Goal: Information Seeking & Learning: Check status

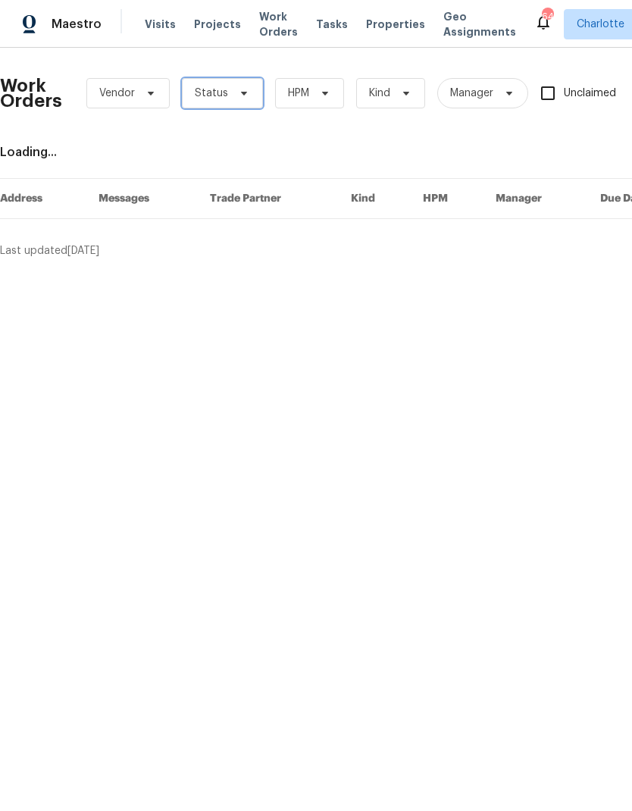
click at [234, 97] on span at bounding box center [242, 93] width 17 height 12
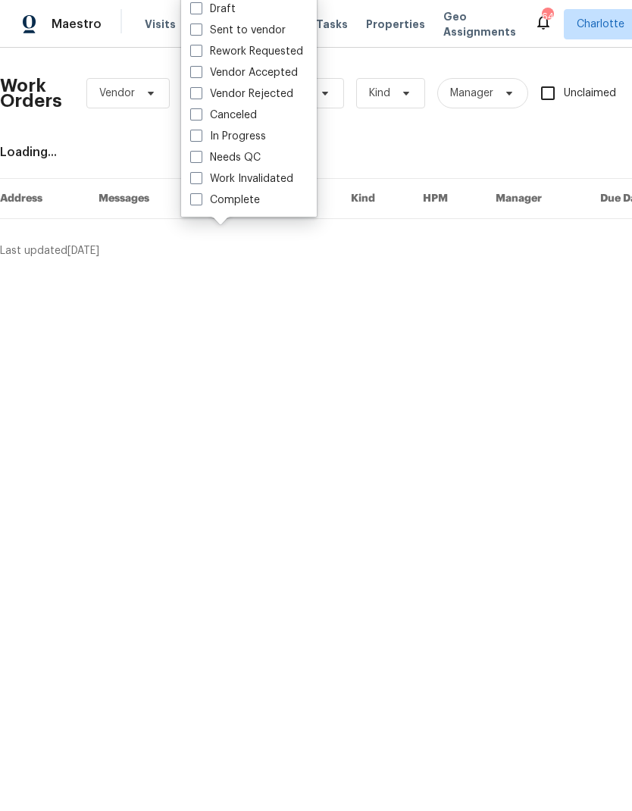
click at [254, 163] on label "Needs QC" at bounding box center [225, 157] width 71 height 15
click at [200, 160] on input "Needs QC" at bounding box center [195, 155] width 10 height 10
checkbox input "true"
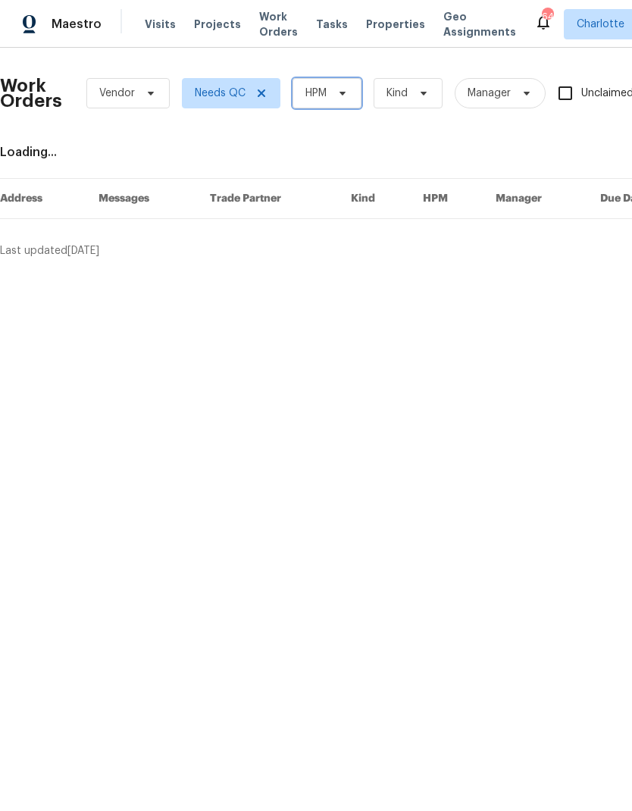
click at [356, 100] on span "HPM" at bounding box center [327, 93] width 69 height 30
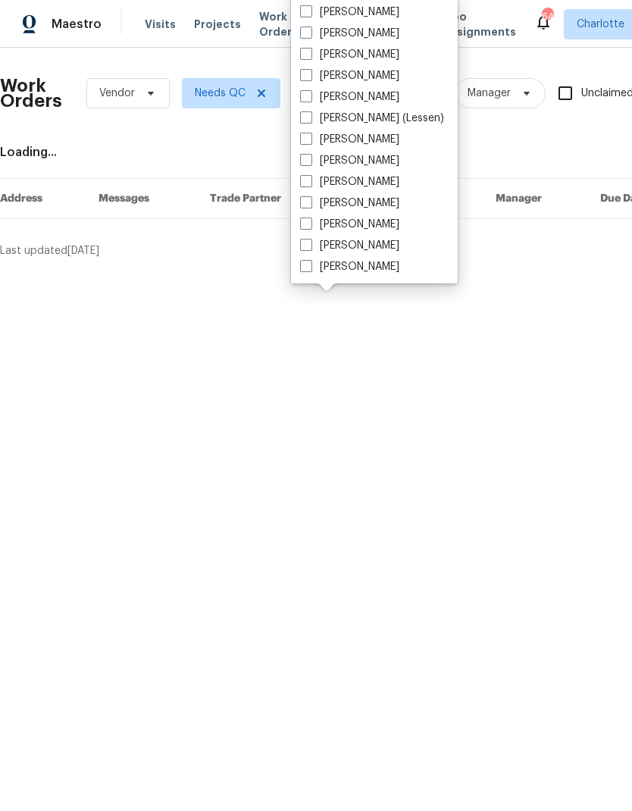
scroll to position [188, 0]
click at [371, 274] on label "[PERSON_NAME]" at bounding box center [349, 266] width 99 height 15
click at [310, 269] on input "[PERSON_NAME]" at bounding box center [305, 264] width 10 height 10
checkbox input "true"
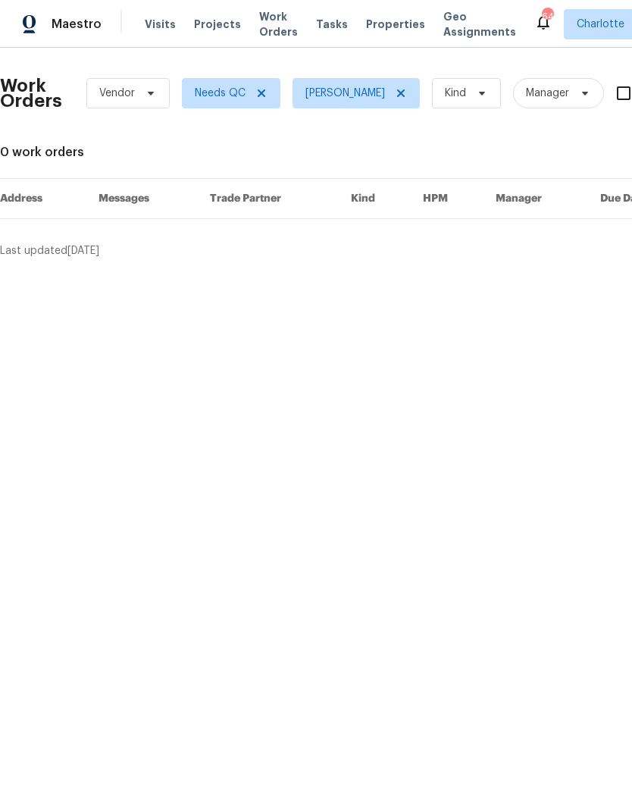
click at [80, 20] on span "Maestro" at bounding box center [77, 24] width 50 height 15
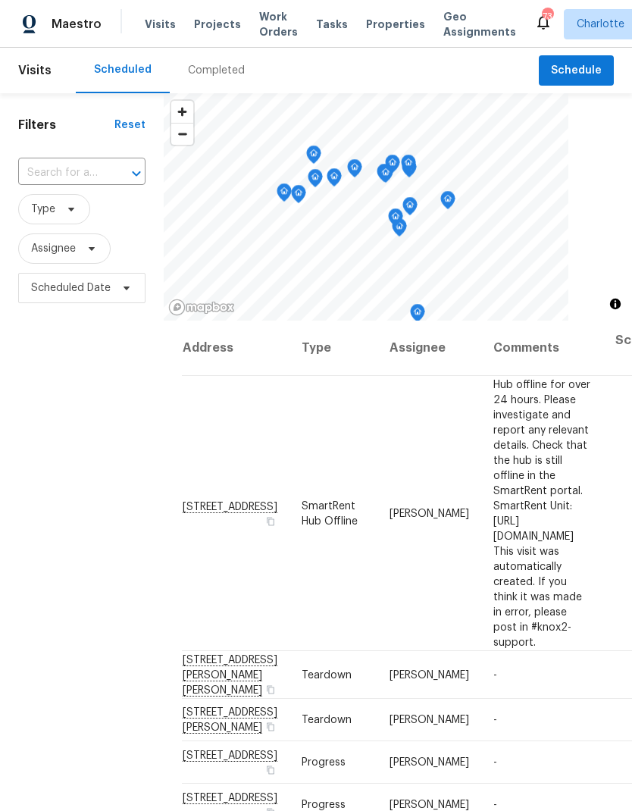
click at [259, 28] on span "Work Orders" at bounding box center [278, 24] width 39 height 30
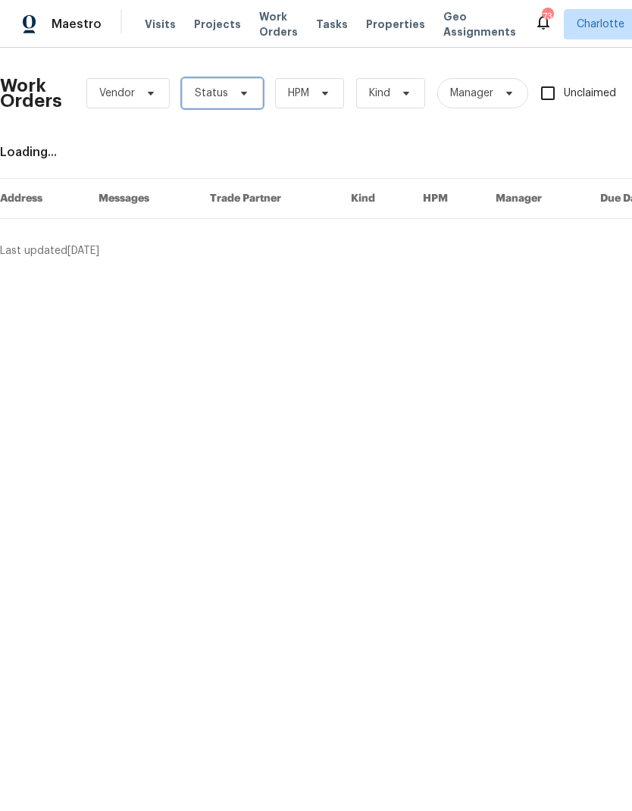
click at [238, 97] on icon at bounding box center [244, 93] width 12 height 12
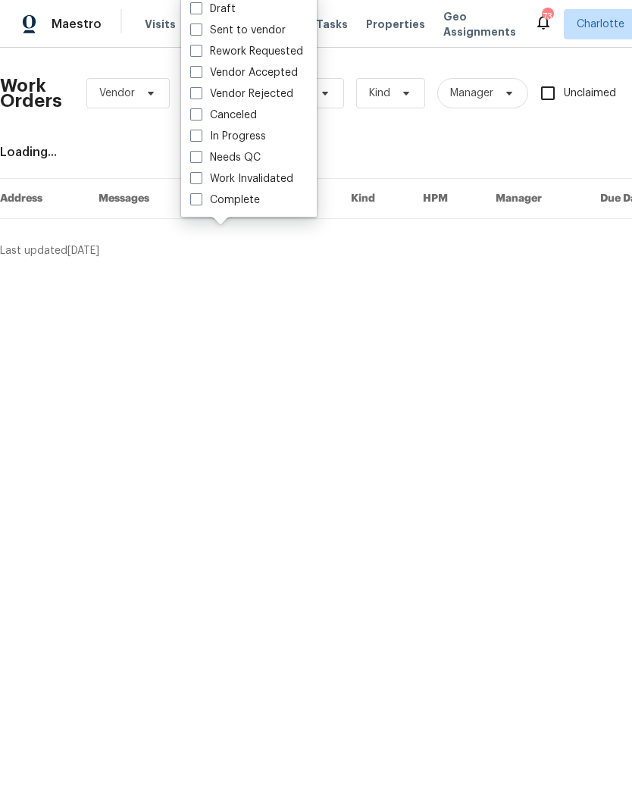
click at [265, 141] on label "In Progress" at bounding box center [228, 136] width 76 height 15
click at [200, 139] on input "In Progress" at bounding box center [195, 134] width 10 height 10
checkbox input "true"
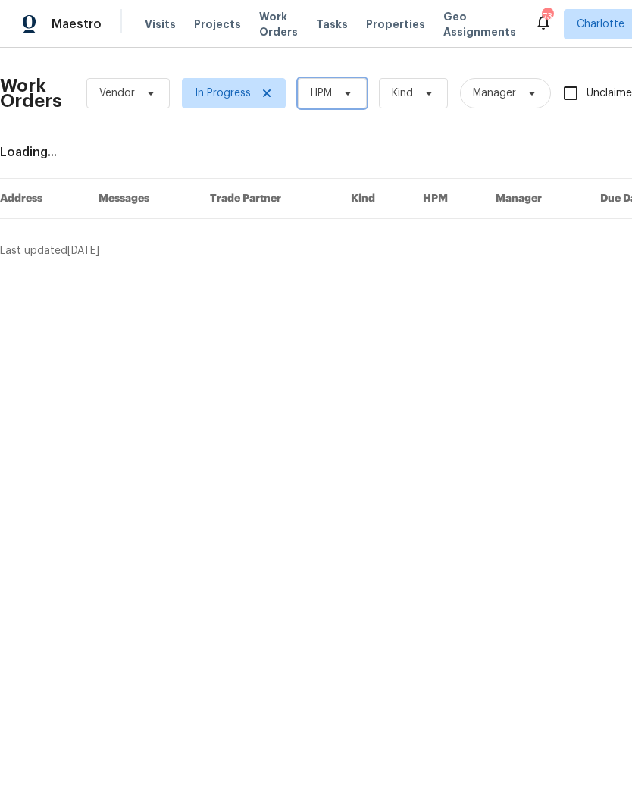
click at [335, 97] on span "HPM" at bounding box center [332, 93] width 69 height 30
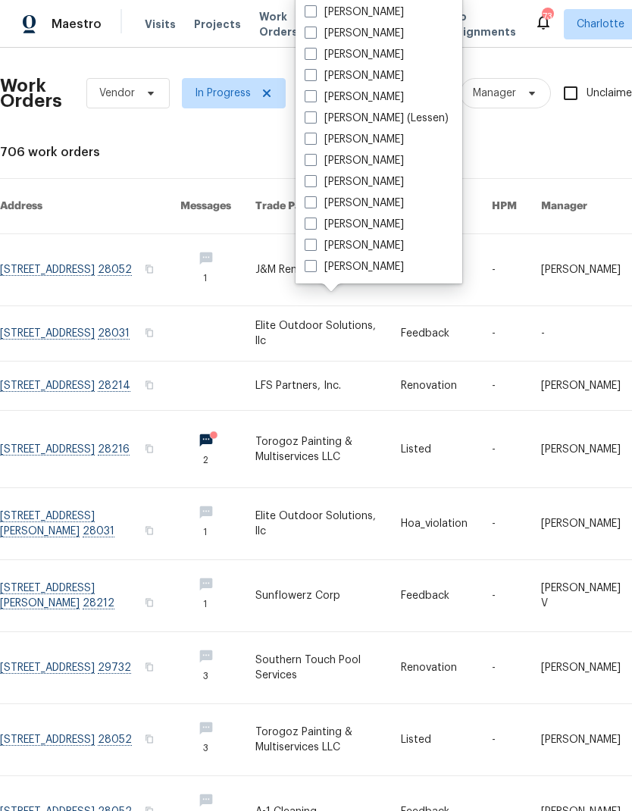
scroll to position [188, 0]
click at [365, 265] on label "[PERSON_NAME]" at bounding box center [354, 266] width 99 height 15
click at [315, 265] on input "[PERSON_NAME]" at bounding box center [310, 264] width 10 height 10
checkbox input "true"
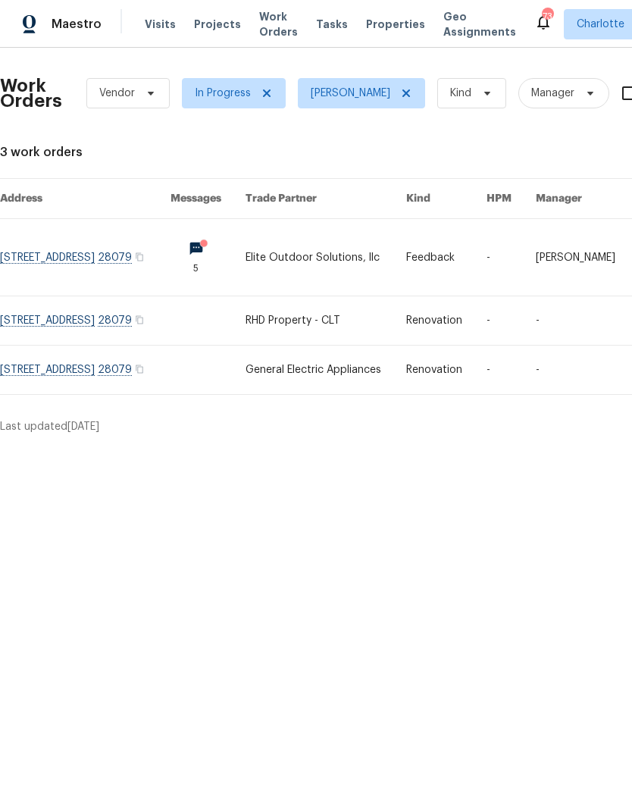
click at [156, 315] on link at bounding box center [85, 320] width 171 height 49
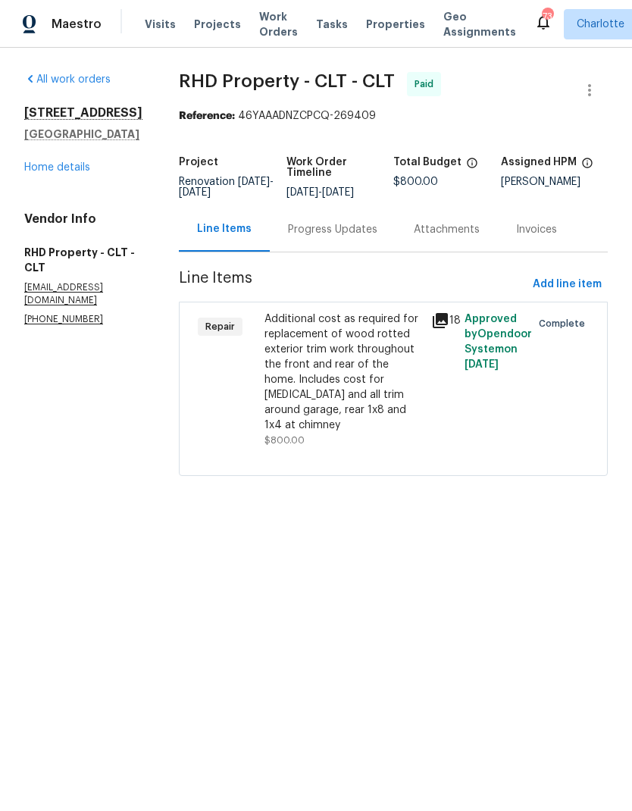
click at [369, 237] on div "Progress Updates" at bounding box center [332, 229] width 89 height 15
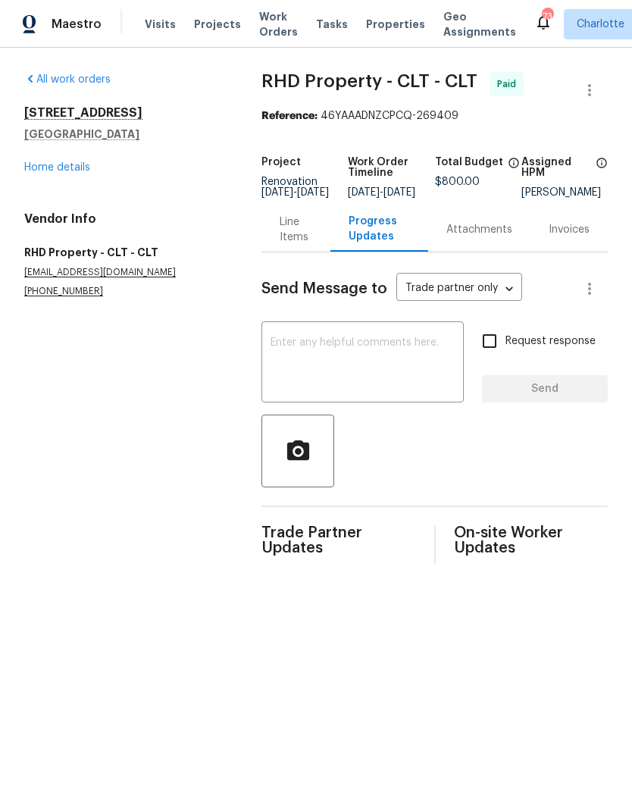
click at [85, 172] on link "Home details" at bounding box center [57, 167] width 66 height 11
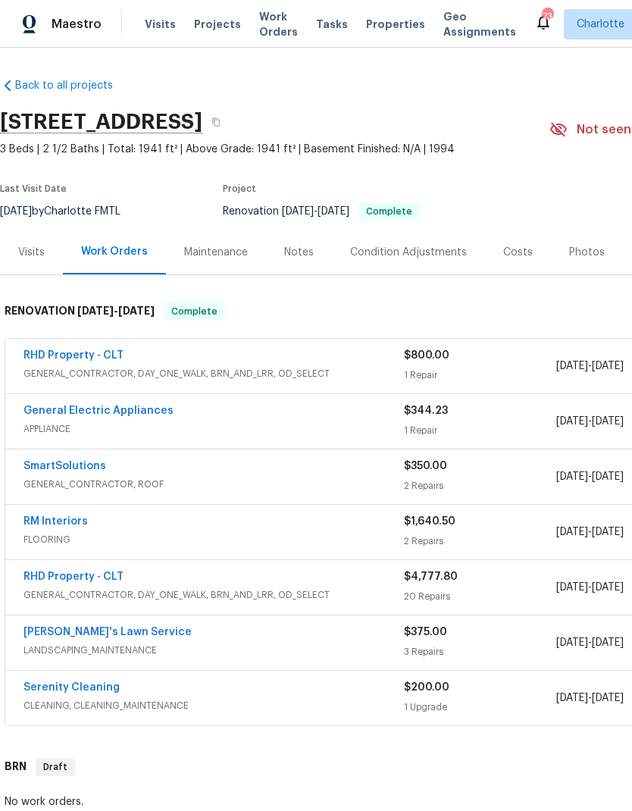
click at [261, 31] on span "Work Orders" at bounding box center [278, 24] width 39 height 30
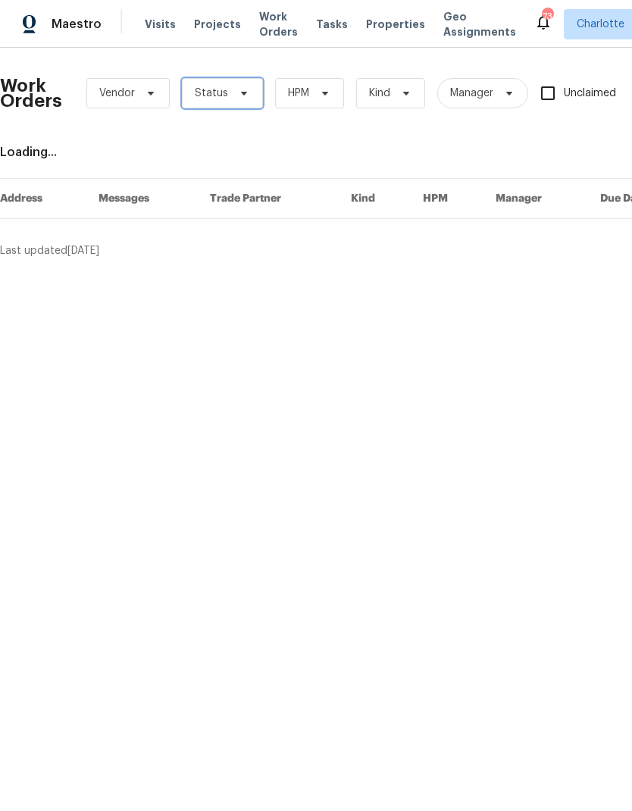
click at [242, 100] on span "Status" at bounding box center [222, 93] width 81 height 30
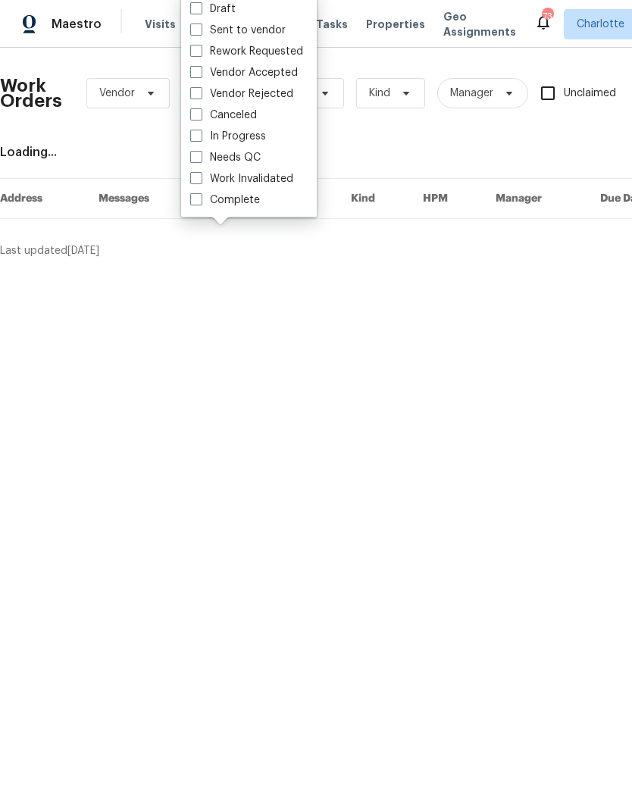
click at [258, 143] on label "In Progress" at bounding box center [228, 136] width 76 height 15
click at [200, 139] on input "In Progress" at bounding box center [195, 134] width 10 height 10
checkbox input "true"
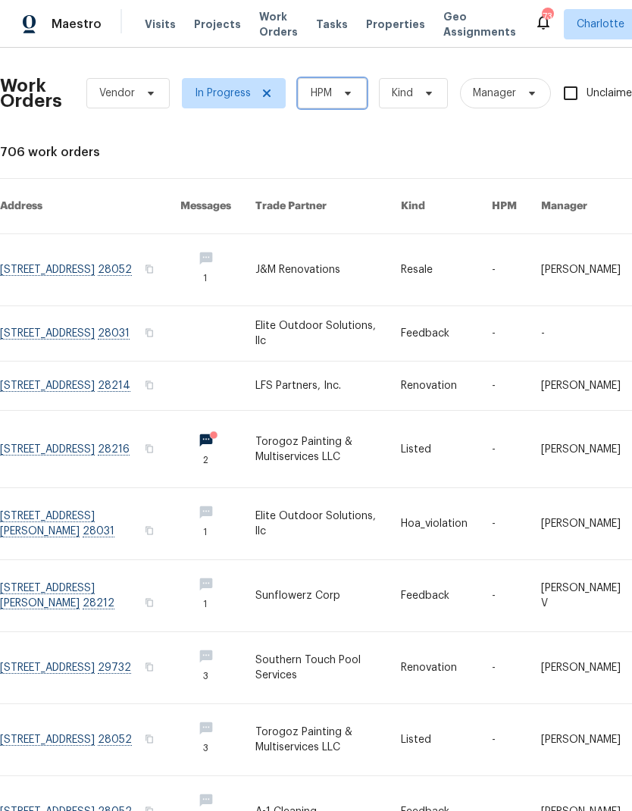
click at [336, 96] on span "HPM" at bounding box center [332, 93] width 69 height 30
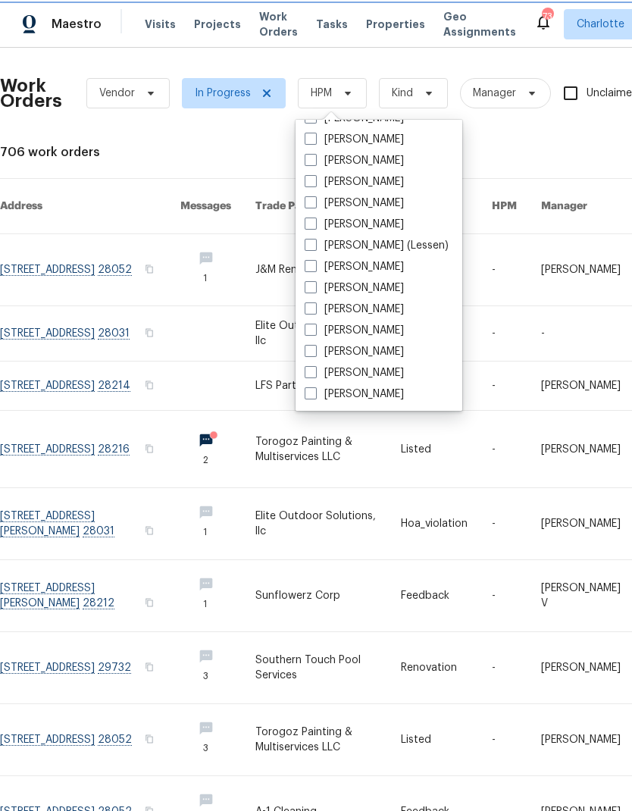
scroll to position [188, 0]
click at [366, 397] on label "[PERSON_NAME]" at bounding box center [354, 394] width 99 height 15
click at [315, 397] on input "[PERSON_NAME]" at bounding box center [310, 392] width 10 height 10
checkbox input "true"
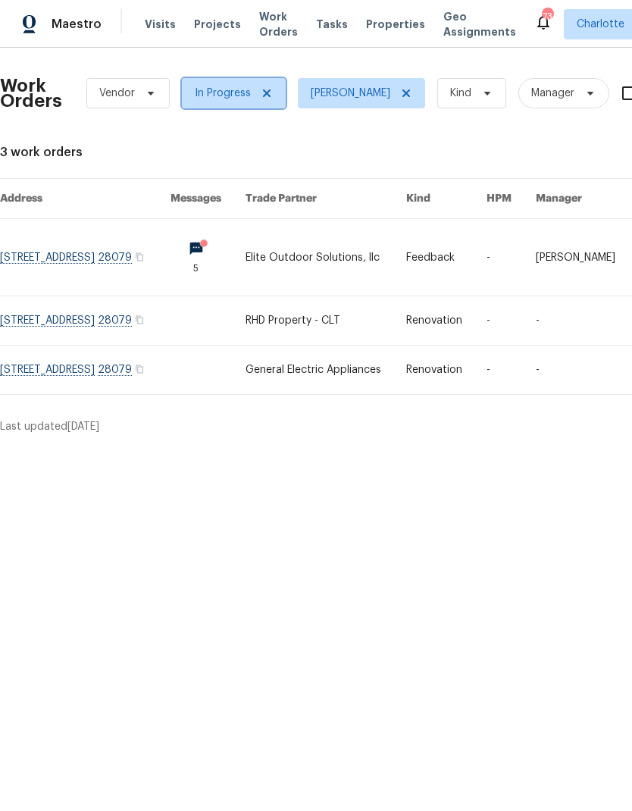
click at [262, 94] on icon at bounding box center [267, 93] width 12 height 12
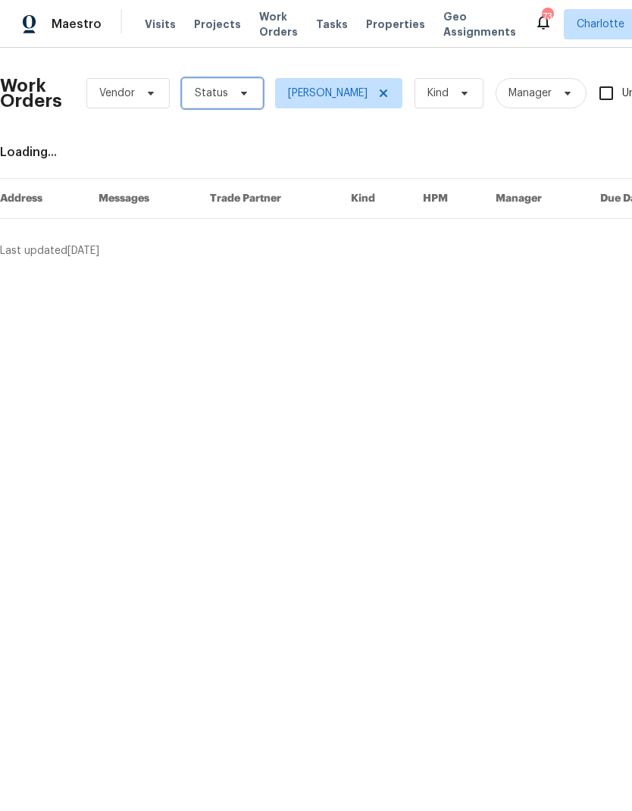
click at [239, 99] on icon at bounding box center [244, 93] width 12 height 12
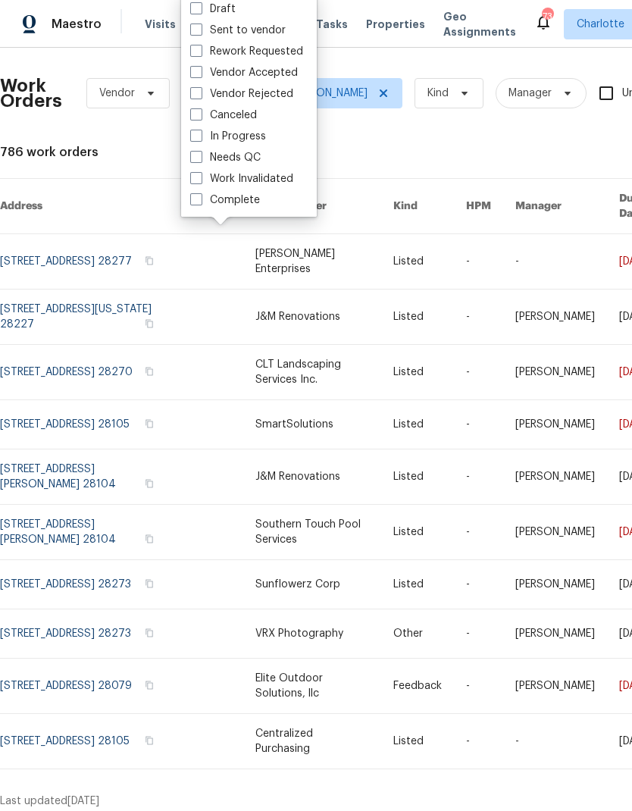
click at [296, 65] on label "Vendor Accepted" at bounding box center [244, 72] width 108 height 15
click at [200, 65] on input "Vendor Accepted" at bounding box center [195, 70] width 10 height 10
checkbox input "true"
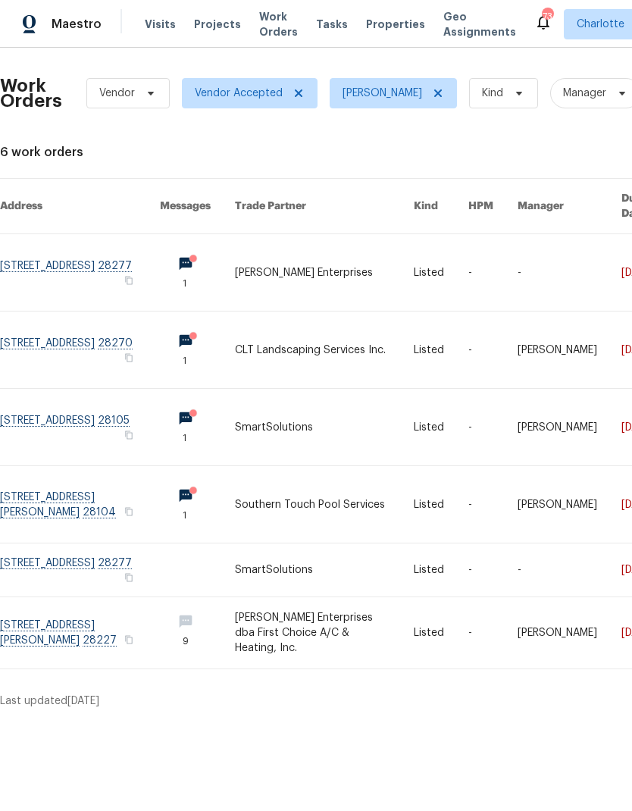
click at [307, 332] on link at bounding box center [324, 350] width 179 height 77
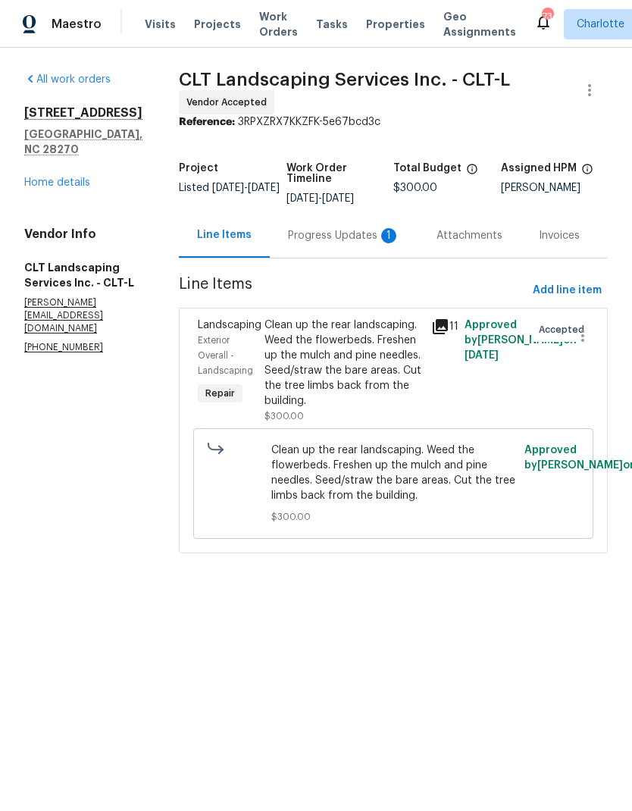
click at [381, 241] on div "1" at bounding box center [388, 235] width 15 height 15
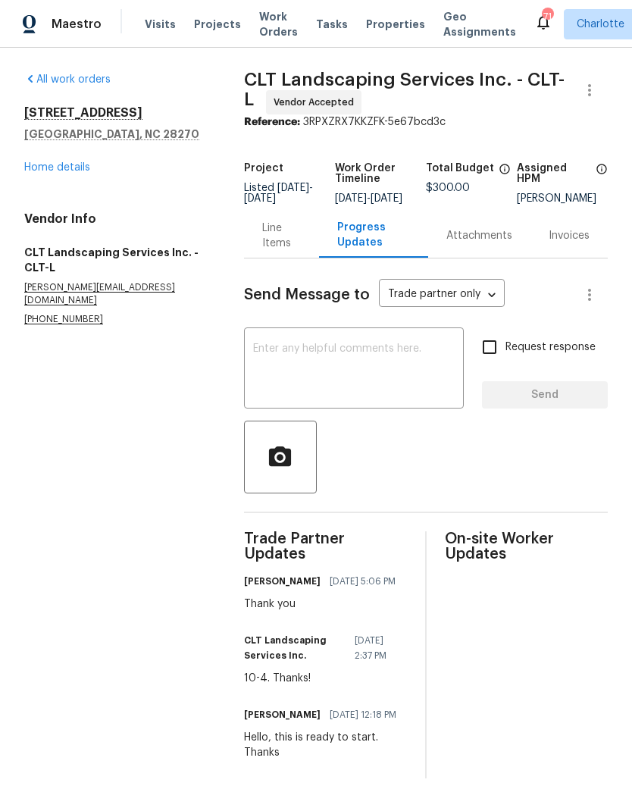
click at [282, 233] on div "Line Items" at bounding box center [281, 236] width 39 height 30
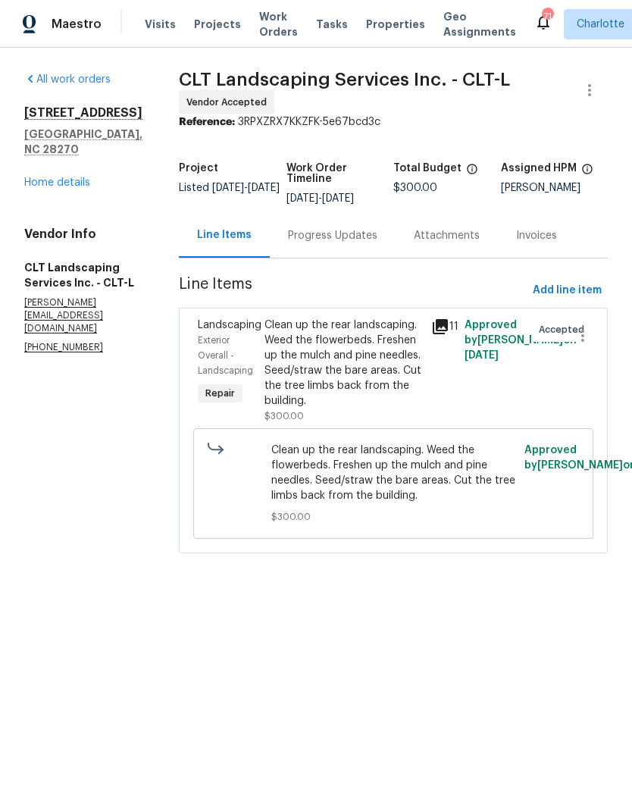
click at [269, 36] on span "Work Orders" at bounding box center [278, 24] width 39 height 30
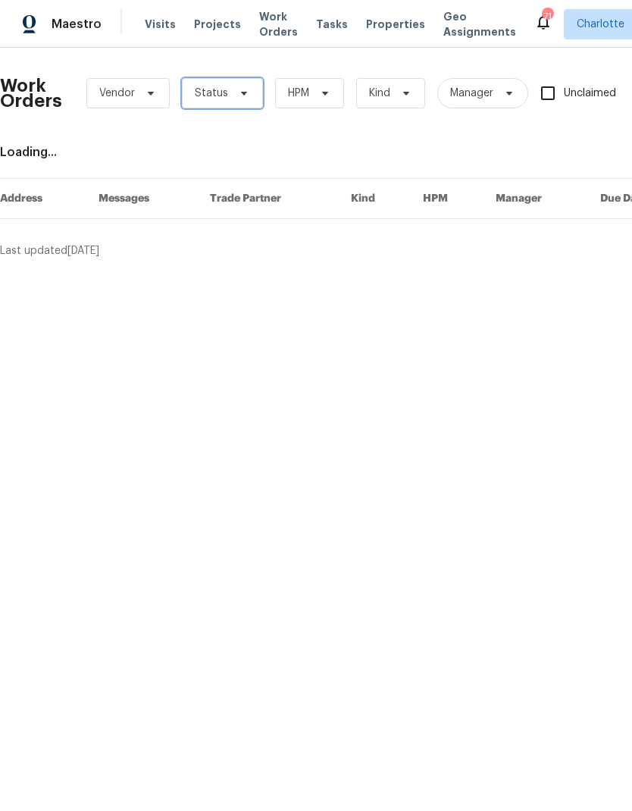
click at [240, 89] on icon at bounding box center [244, 93] width 12 height 12
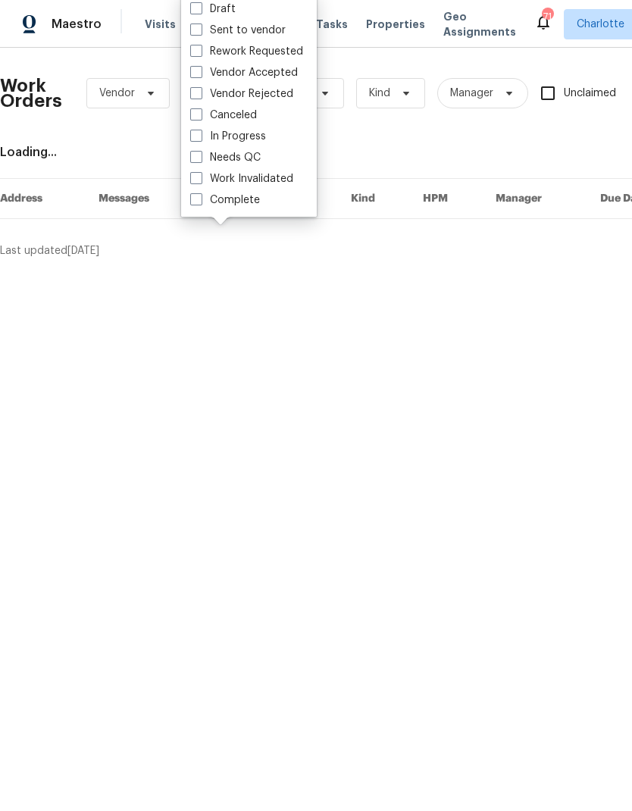
click at [287, 86] on label "Vendor Rejected" at bounding box center [241, 93] width 103 height 15
click at [200, 86] on input "Vendor Rejected" at bounding box center [195, 91] width 10 height 10
checkbox input "true"
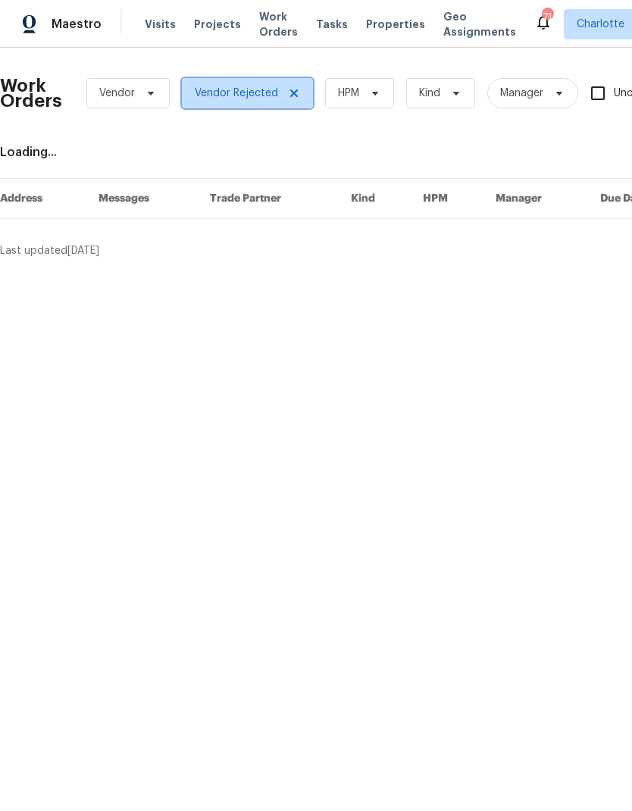
click at [284, 97] on span at bounding box center [292, 93] width 17 height 12
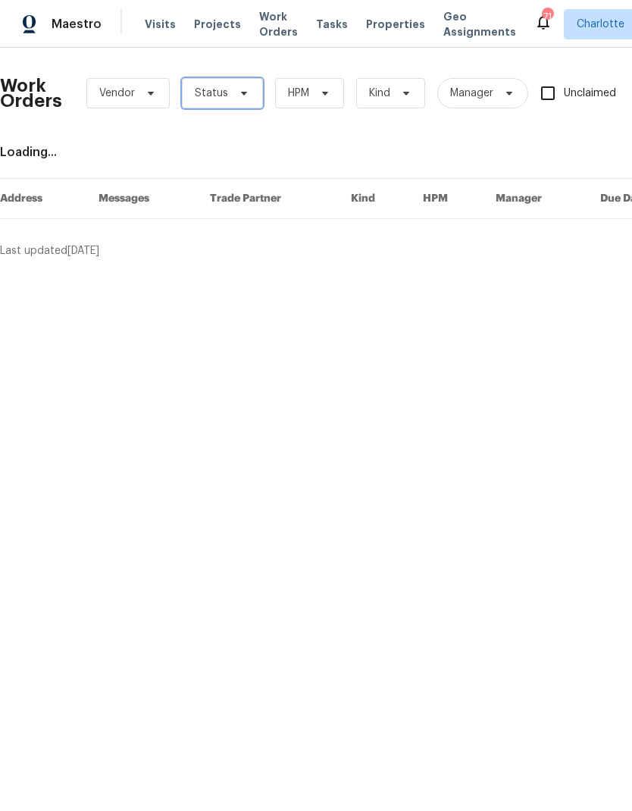
click at [234, 92] on span at bounding box center [242, 93] width 17 height 12
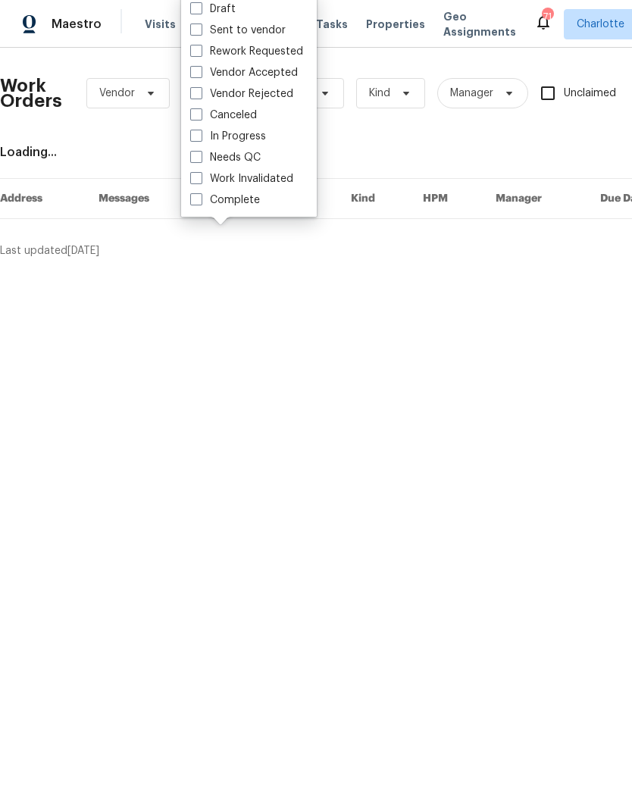
click at [290, 75] on label "Vendor Accepted" at bounding box center [244, 72] width 108 height 15
click at [200, 75] on input "Vendor Accepted" at bounding box center [195, 70] width 10 height 10
checkbox input "true"
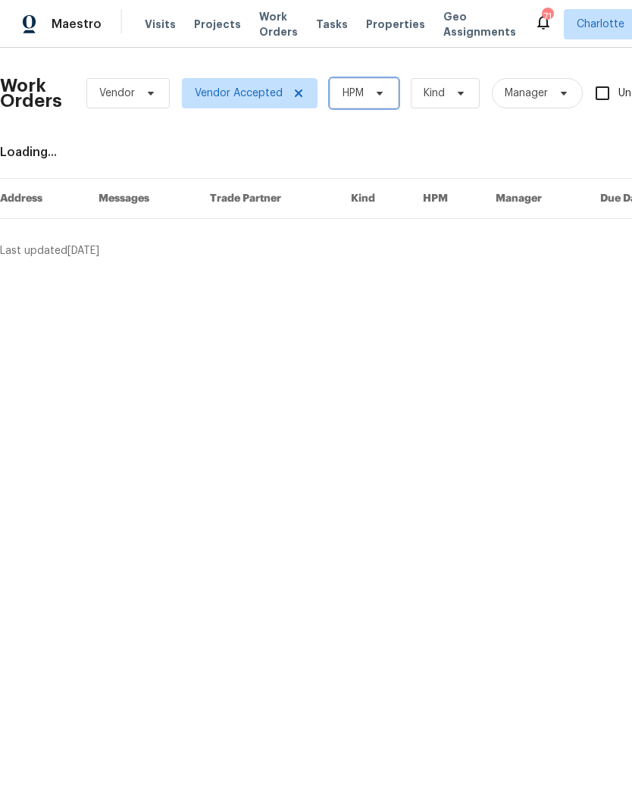
click at [380, 96] on icon at bounding box center [380, 93] width 12 height 12
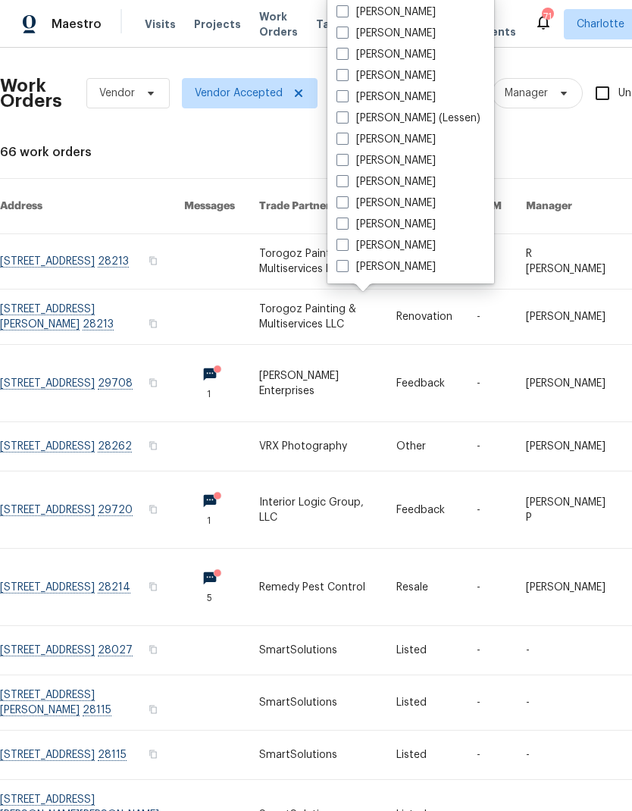
scroll to position [188, 0]
click at [415, 271] on label "[PERSON_NAME]" at bounding box center [386, 266] width 99 height 15
click at [346, 269] on input "[PERSON_NAME]" at bounding box center [342, 264] width 10 height 10
checkbox input "true"
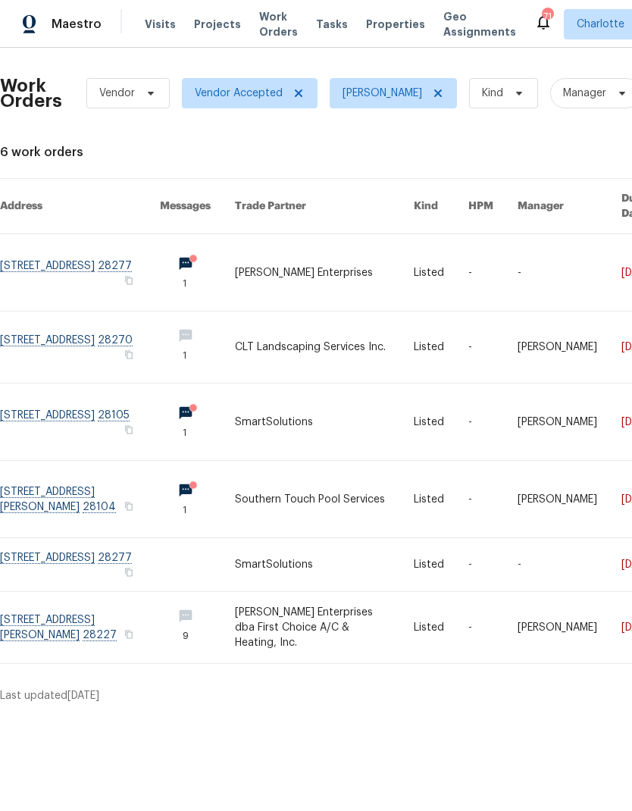
click at [300, 409] on link at bounding box center [324, 422] width 179 height 77
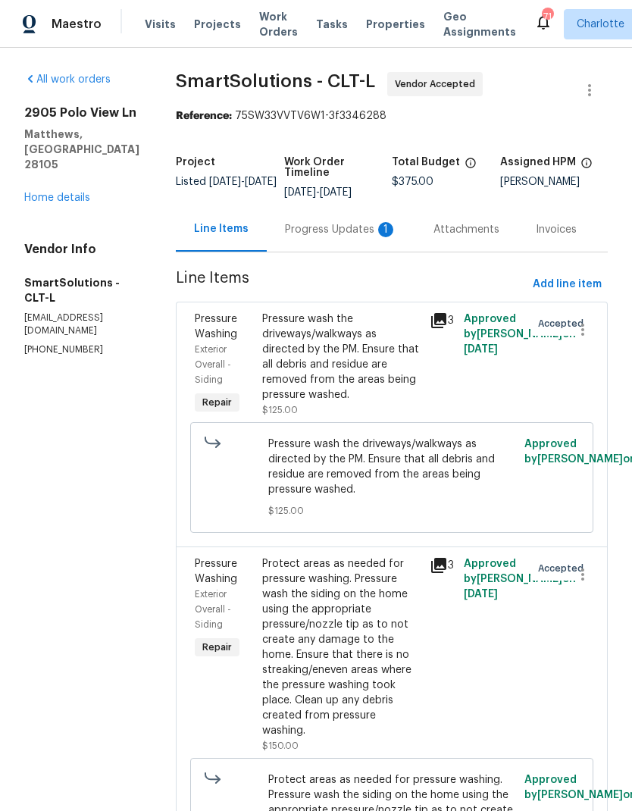
click at [342, 241] on div "Progress Updates 1" at bounding box center [341, 229] width 149 height 45
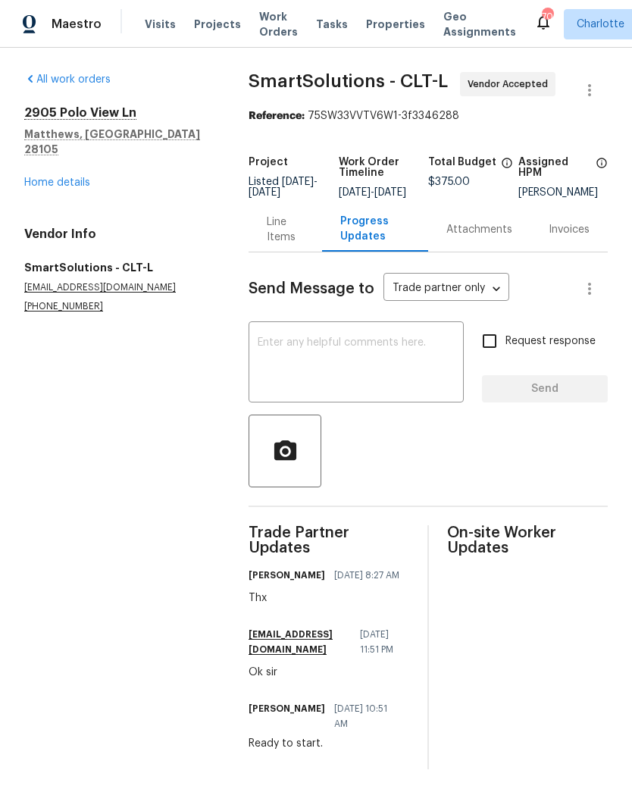
click at [274, 15] on span "Work Orders" at bounding box center [278, 24] width 39 height 30
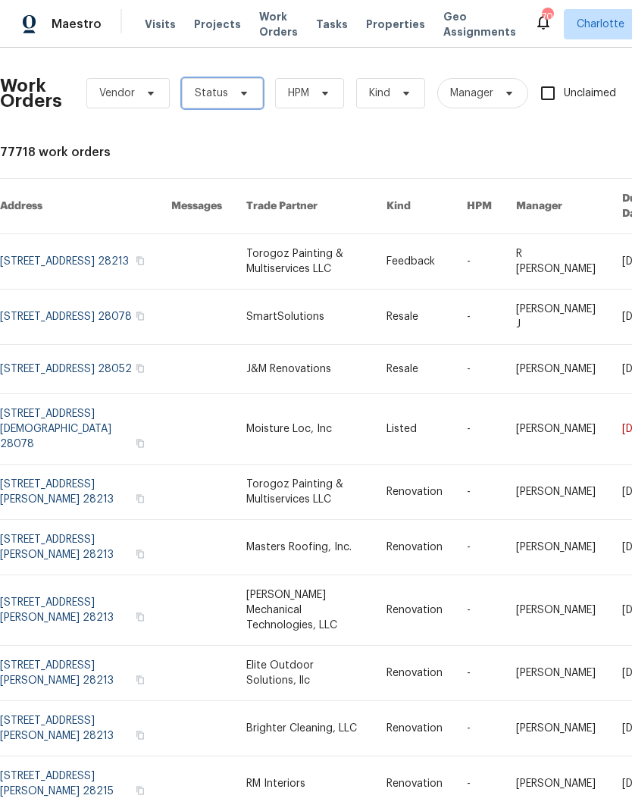
click at [238, 96] on icon at bounding box center [244, 93] width 12 height 12
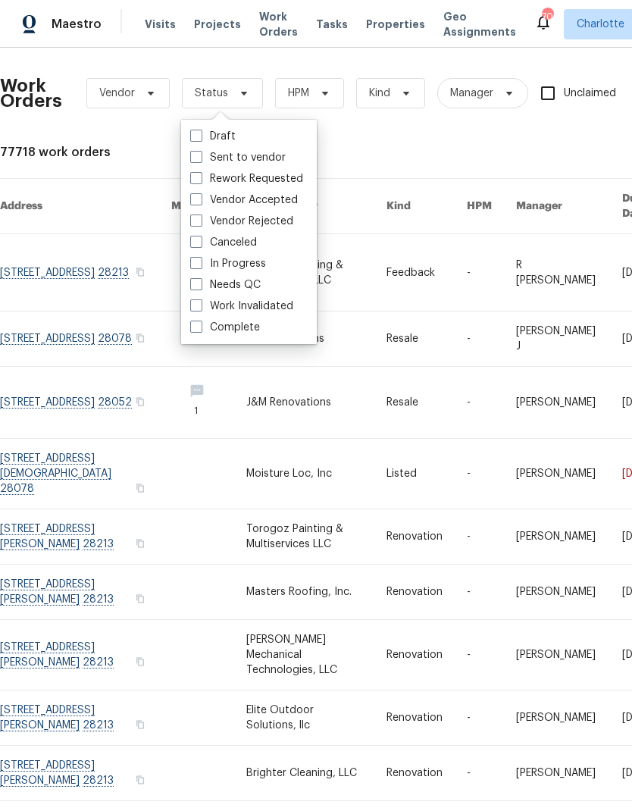
click at [290, 205] on label "Vendor Accepted" at bounding box center [244, 200] width 108 height 15
click at [200, 202] on input "Vendor Accepted" at bounding box center [195, 198] width 10 height 10
checkbox input "true"
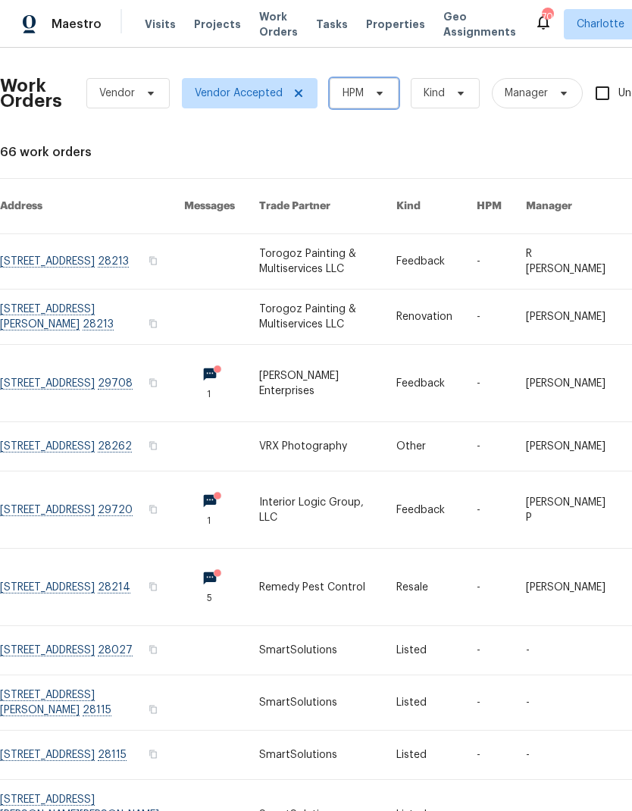
click at [378, 101] on span "HPM" at bounding box center [364, 93] width 69 height 30
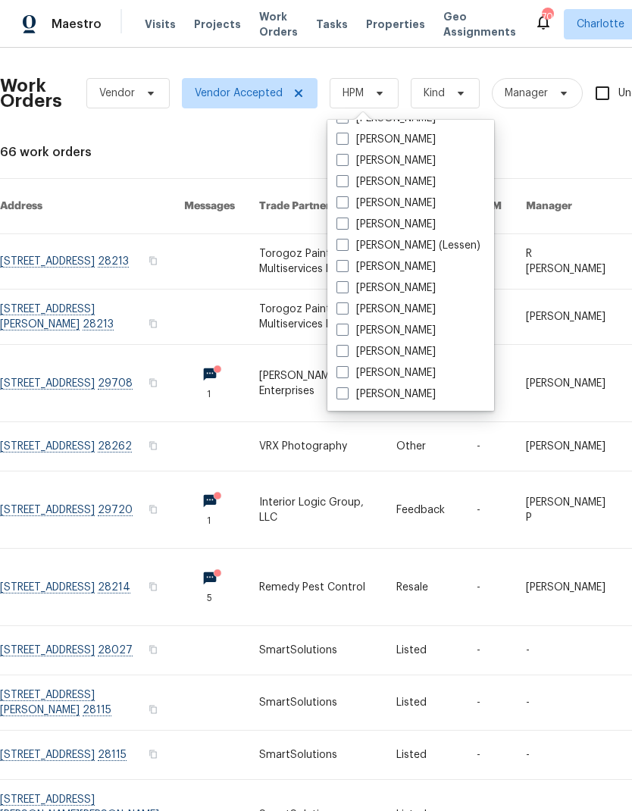
scroll to position [188, 0]
click at [405, 401] on label "[PERSON_NAME]" at bounding box center [386, 394] width 99 height 15
click at [346, 397] on input "[PERSON_NAME]" at bounding box center [342, 392] width 10 height 10
checkbox input "true"
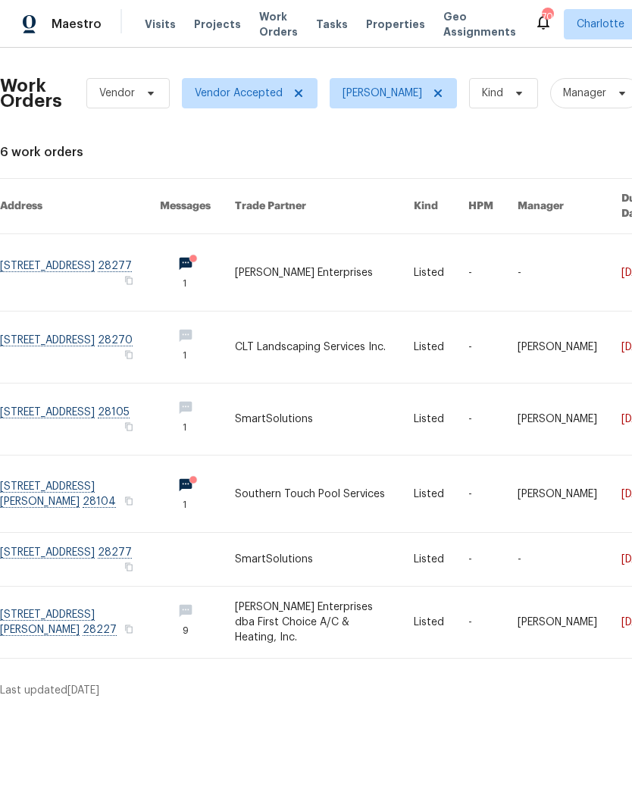
click at [289, 482] on link at bounding box center [324, 494] width 179 height 77
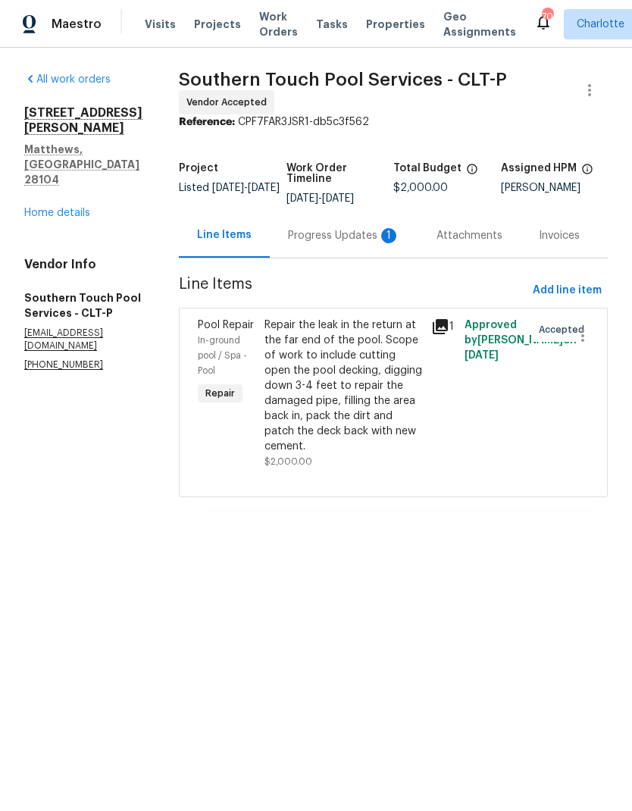
click at [368, 234] on div "Progress Updates 1" at bounding box center [344, 235] width 112 height 15
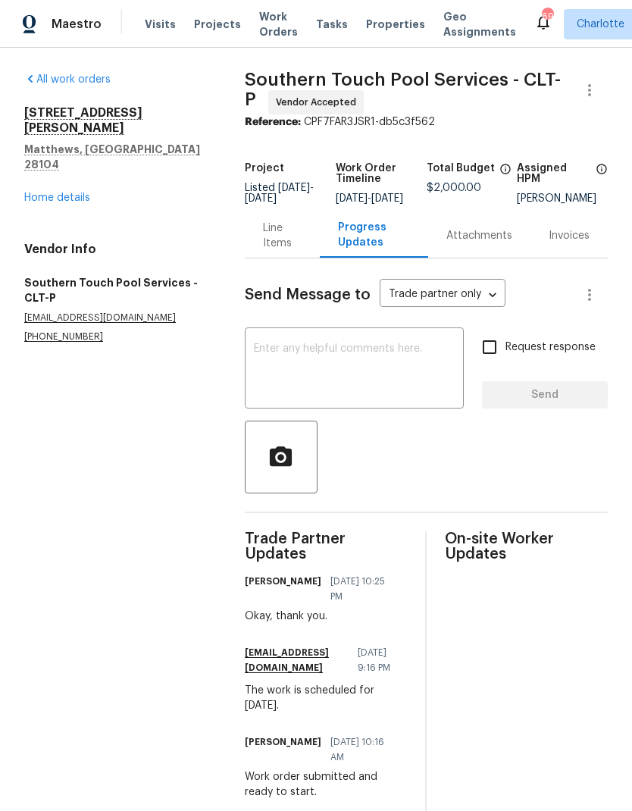
click at [262, 36] on span "Work Orders" at bounding box center [278, 24] width 39 height 30
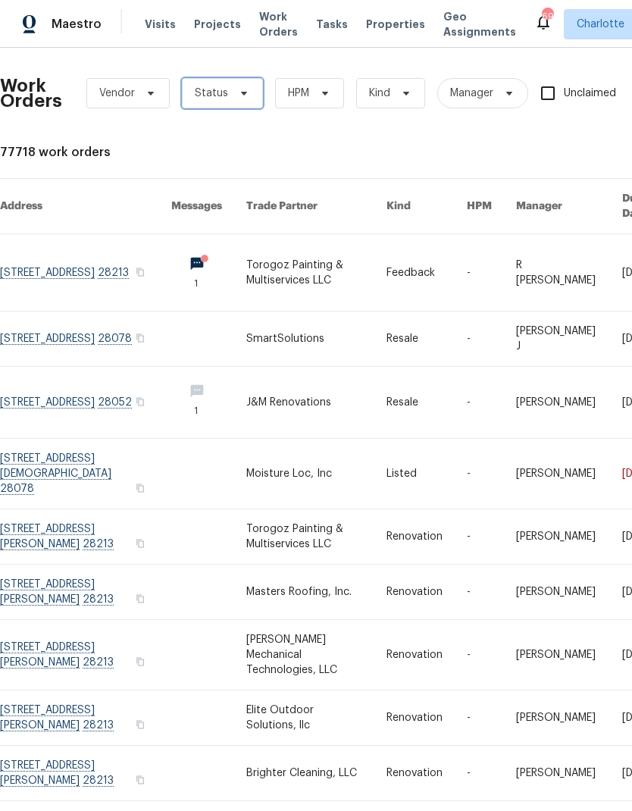
click at [249, 97] on span "Status" at bounding box center [222, 93] width 81 height 30
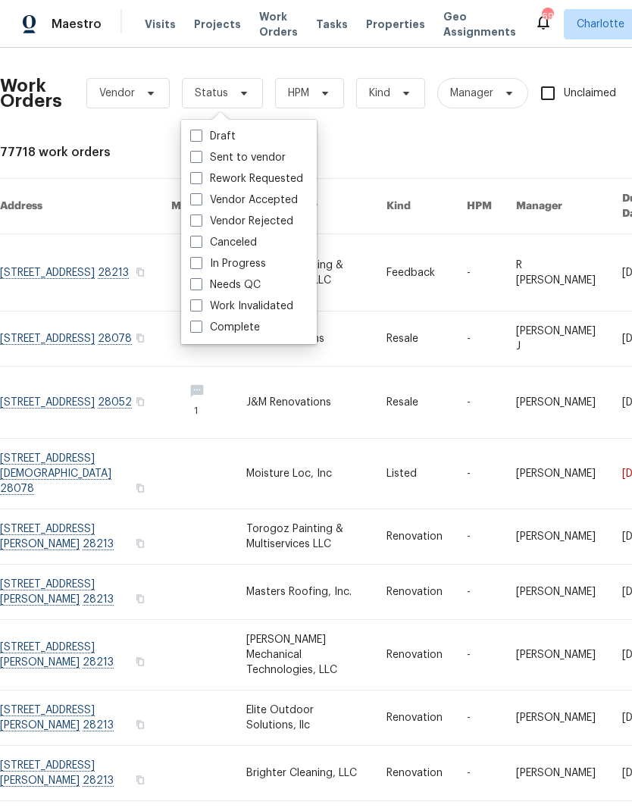
click at [294, 199] on label "Vendor Accepted" at bounding box center [244, 200] width 108 height 15
click at [200, 199] on input "Vendor Accepted" at bounding box center [195, 198] width 10 height 10
checkbox input "true"
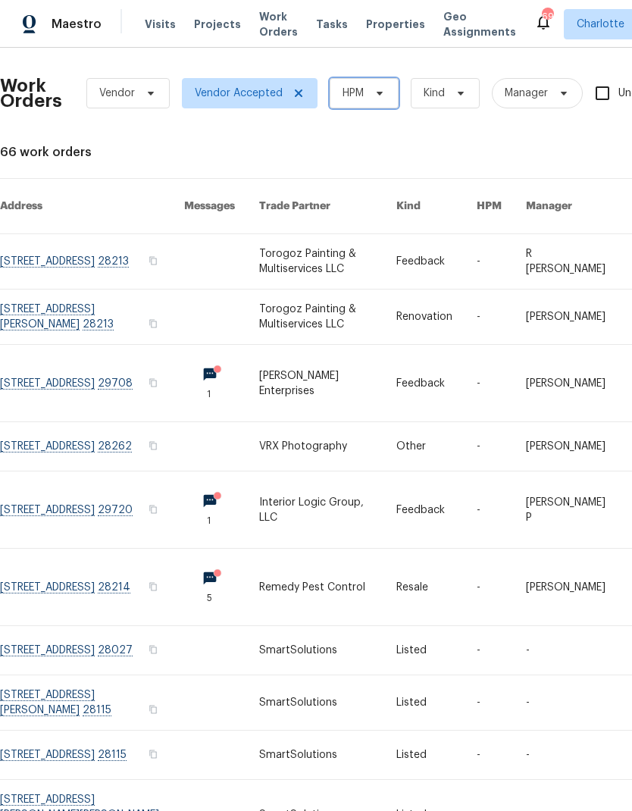
click at [377, 90] on icon at bounding box center [380, 93] width 12 height 12
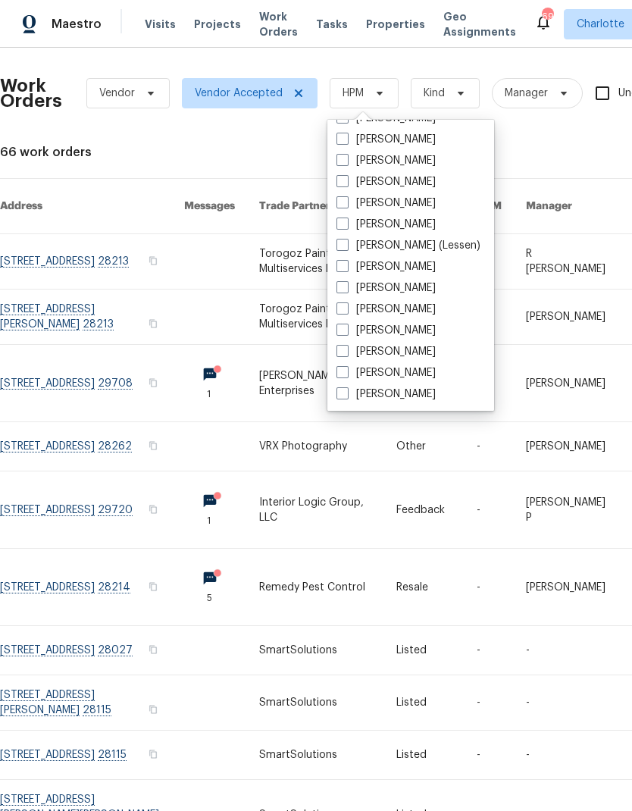
scroll to position [188, 0]
click at [400, 401] on label "[PERSON_NAME]" at bounding box center [386, 394] width 99 height 15
click at [346, 397] on input "[PERSON_NAME]" at bounding box center [342, 392] width 10 height 10
checkbox input "true"
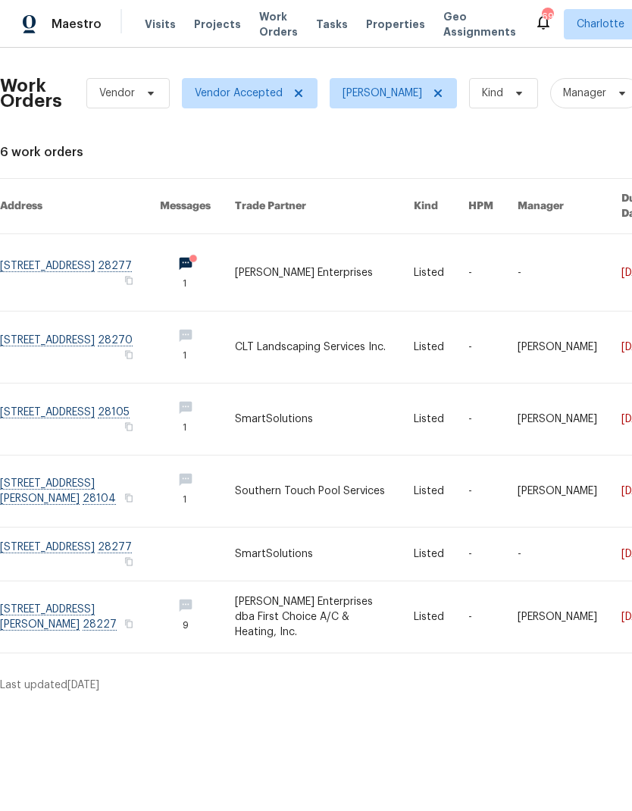
click at [287, 607] on link at bounding box center [324, 617] width 179 height 71
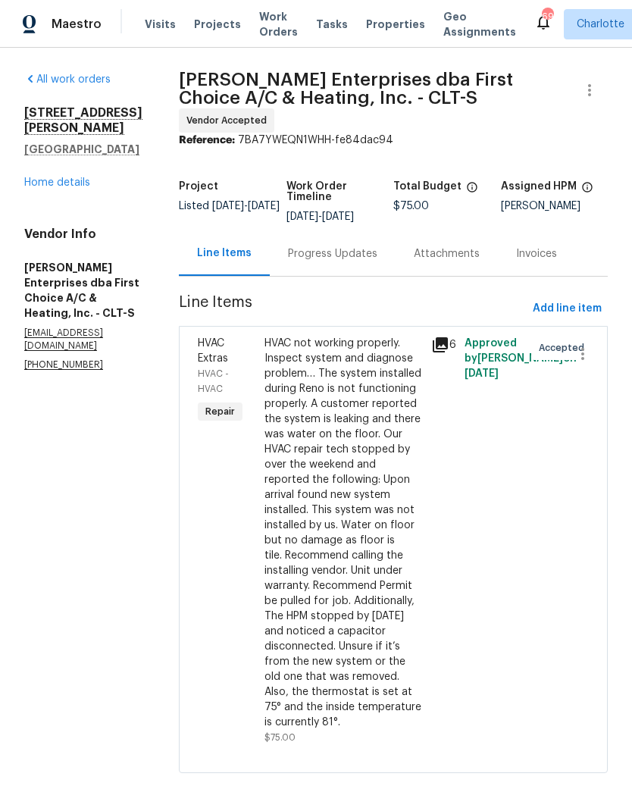
click at [339, 246] on div "Progress Updates" at bounding box center [332, 253] width 89 height 15
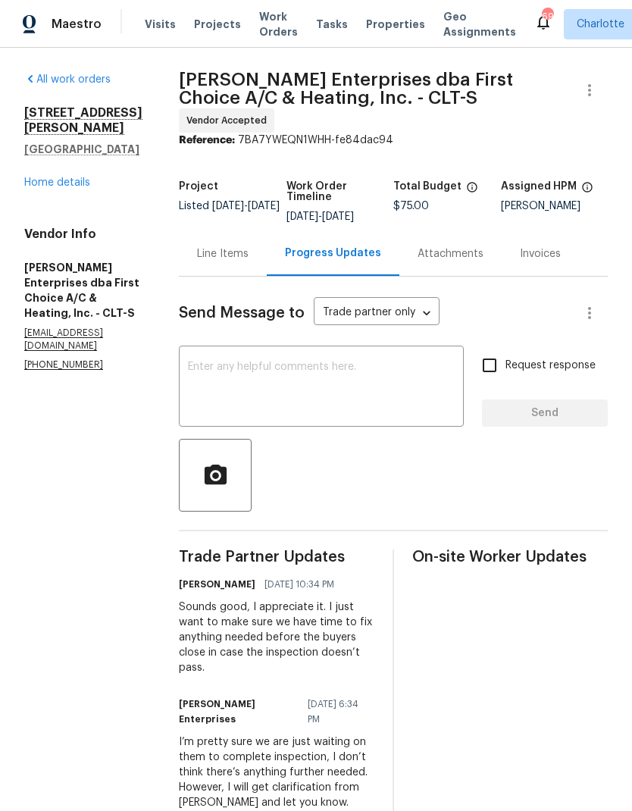
click at [271, 373] on textarea at bounding box center [321, 388] width 267 height 53
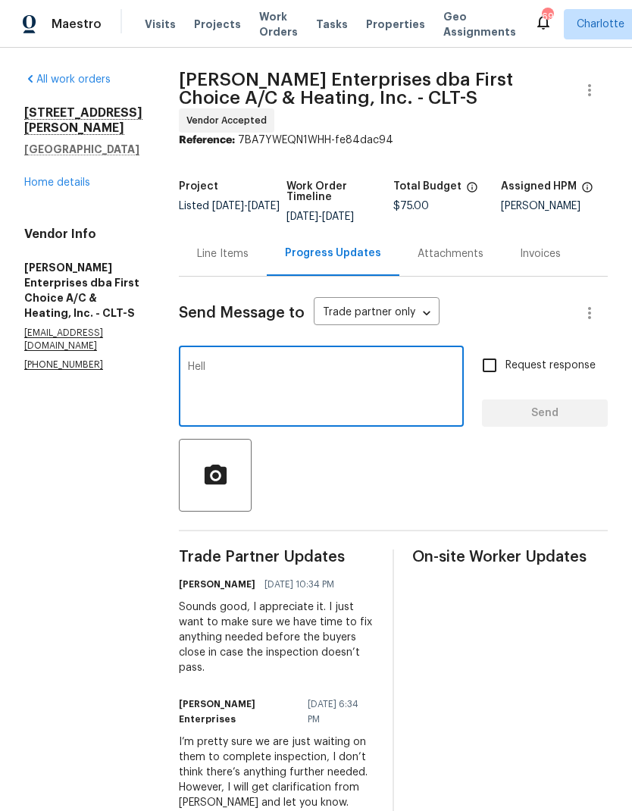
type textarea "Hello"
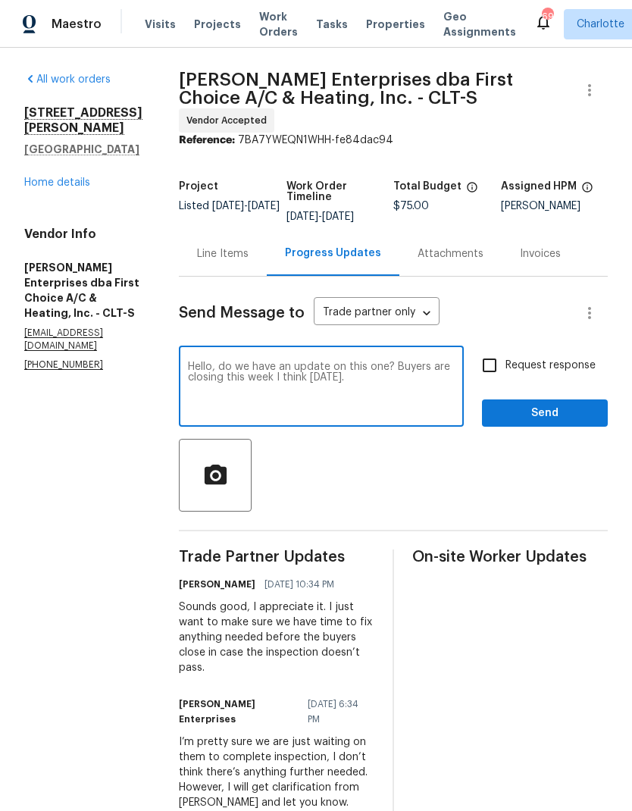
type textarea "Hello, do we have an update on this one? Buyers are closing this week I think o…"
click at [494, 350] on input "Request response" at bounding box center [490, 366] width 32 height 32
checkbox input "true"
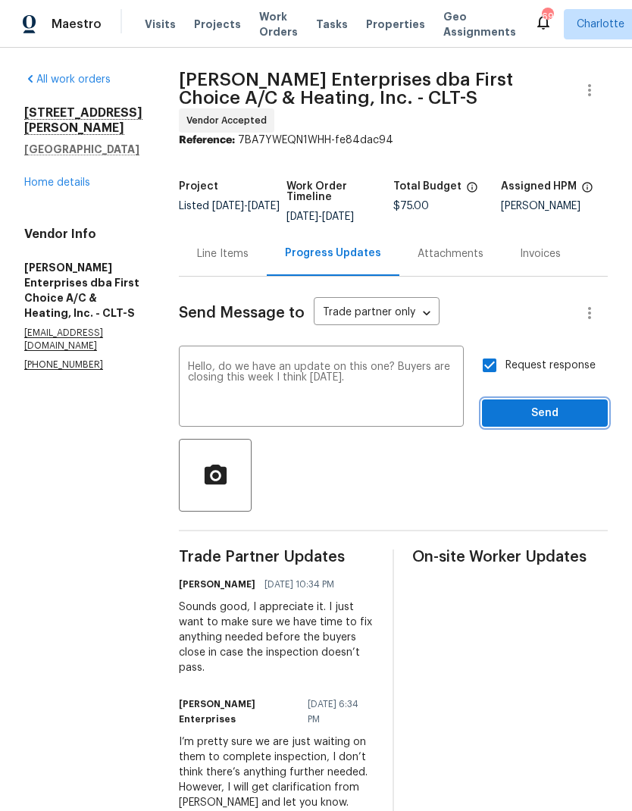
click at [532, 400] on button "Send" at bounding box center [545, 414] width 126 height 28
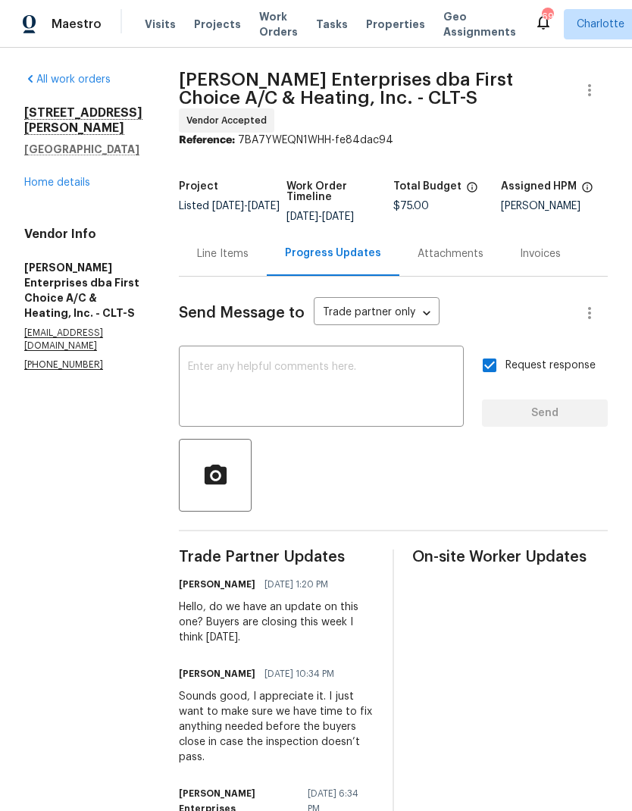
click at [272, 21] on span "Work Orders" at bounding box center [278, 24] width 39 height 30
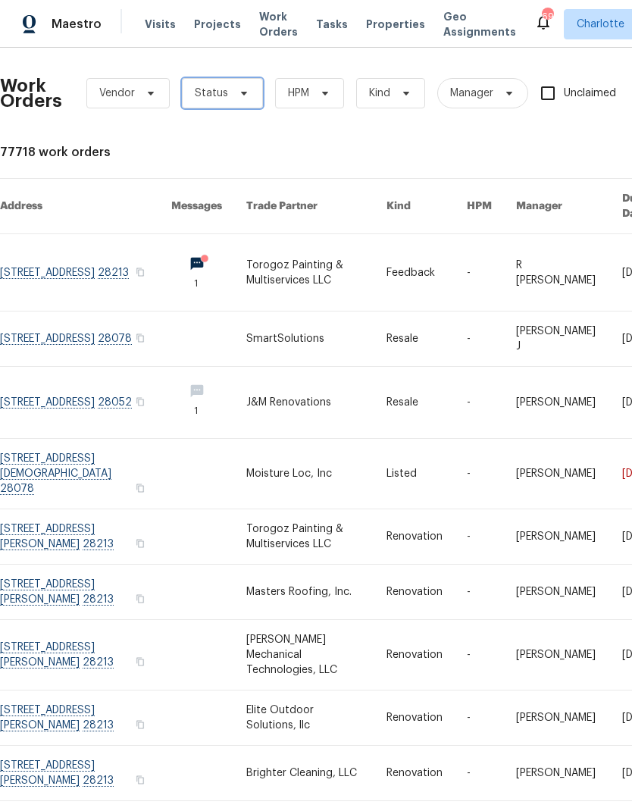
click at [243, 89] on icon at bounding box center [244, 93] width 12 height 12
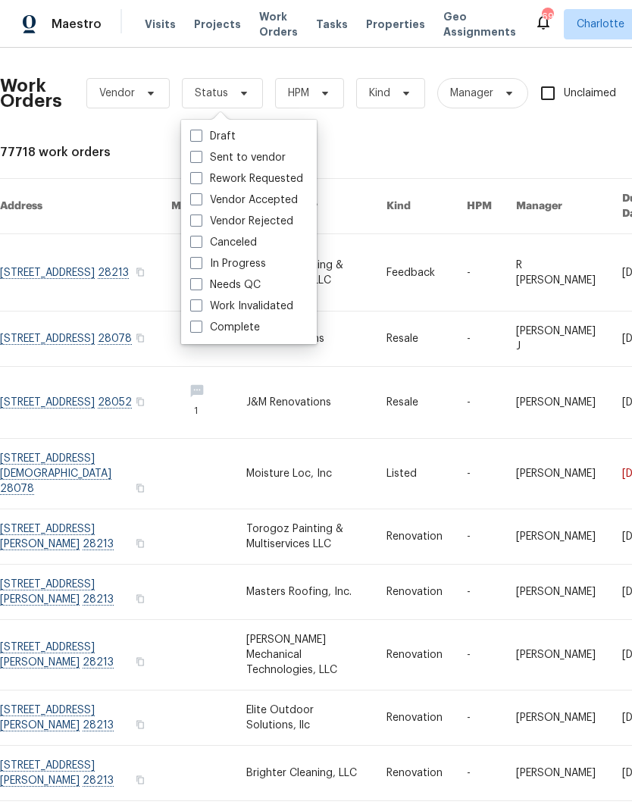
click at [296, 201] on label "Vendor Accepted" at bounding box center [244, 200] width 108 height 15
click at [200, 201] on input "Vendor Accepted" at bounding box center [195, 198] width 10 height 10
checkbox input "true"
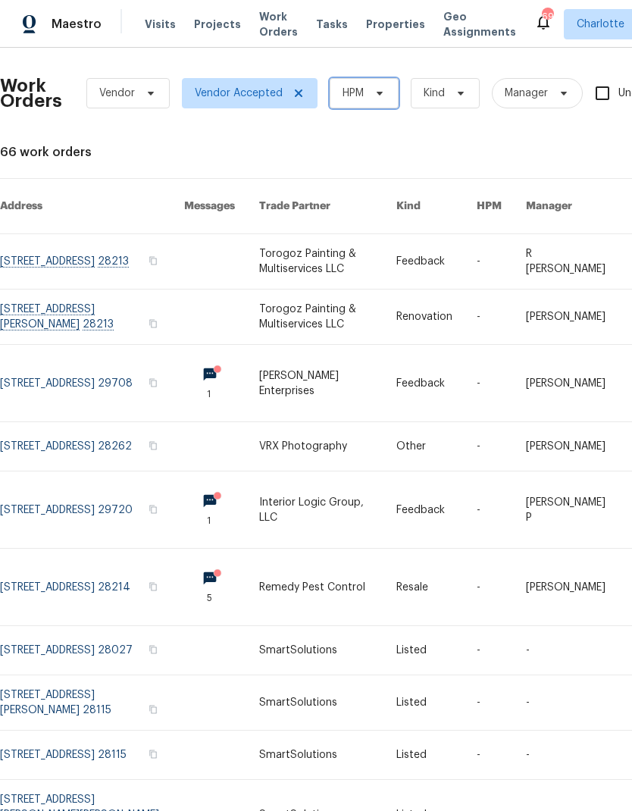
click at [331, 92] on span "HPM" at bounding box center [364, 93] width 69 height 30
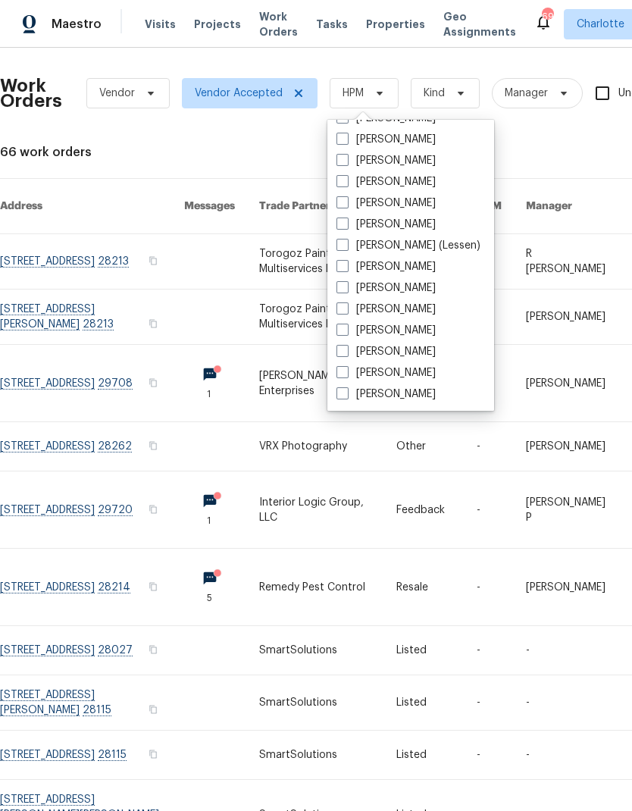
scroll to position [188, 0]
click at [403, 397] on label "[PERSON_NAME]" at bounding box center [386, 394] width 99 height 15
click at [346, 397] on input "[PERSON_NAME]" at bounding box center [342, 392] width 10 height 10
checkbox input "true"
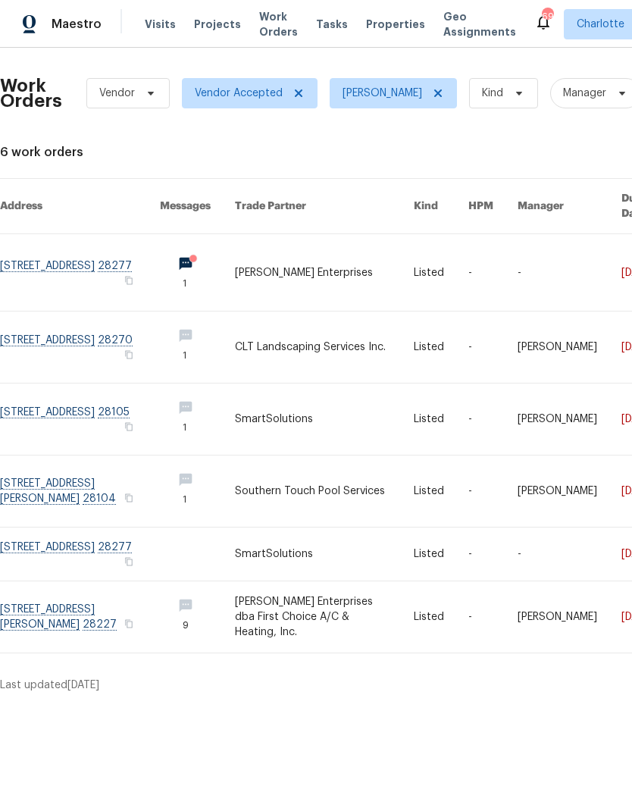
click at [76, 24] on span "Maestro" at bounding box center [77, 24] width 50 height 15
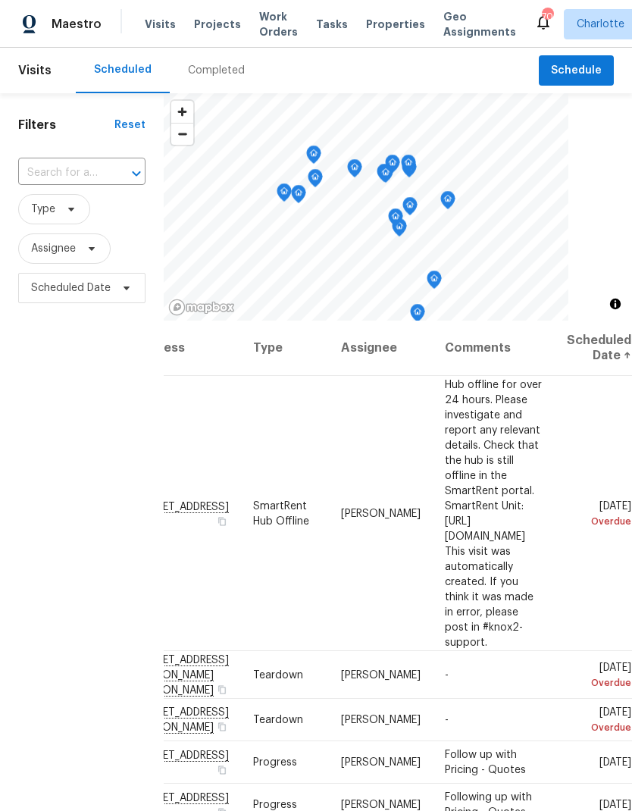
scroll to position [0, 137]
click at [78, 538] on div "Filters Reset ​ Type Assignee Scheduled Date" at bounding box center [82, 531] width 164 height 876
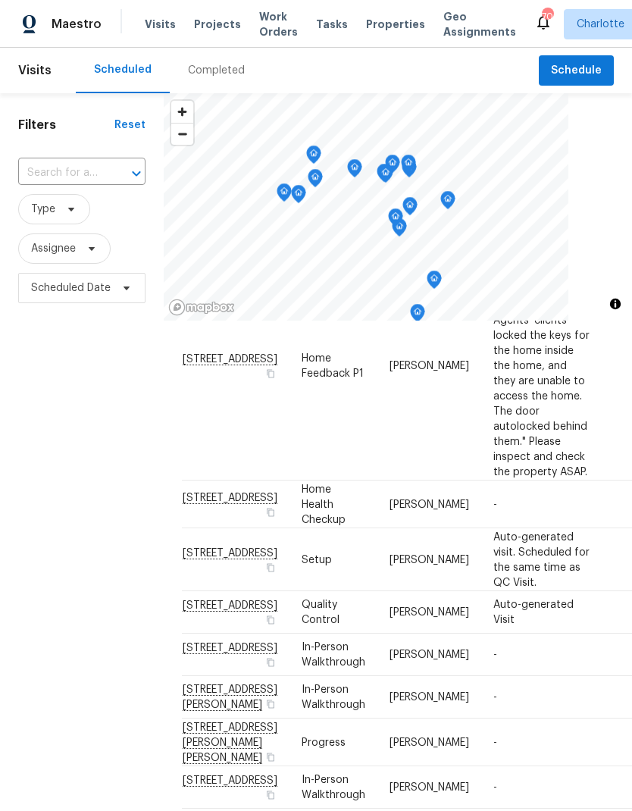
scroll to position [661, 0]
click at [78, 476] on div "Filters Reset ​ Type Assignee Scheduled Date" at bounding box center [82, 531] width 164 height 876
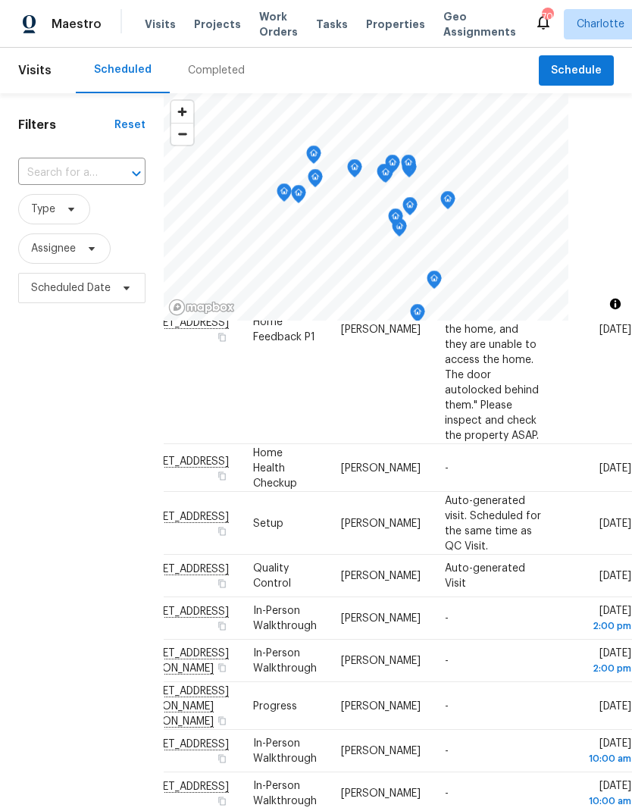
click at [43, 622] on div "Filters Reset ​ Type Assignee Scheduled Date" at bounding box center [82, 531] width 164 height 876
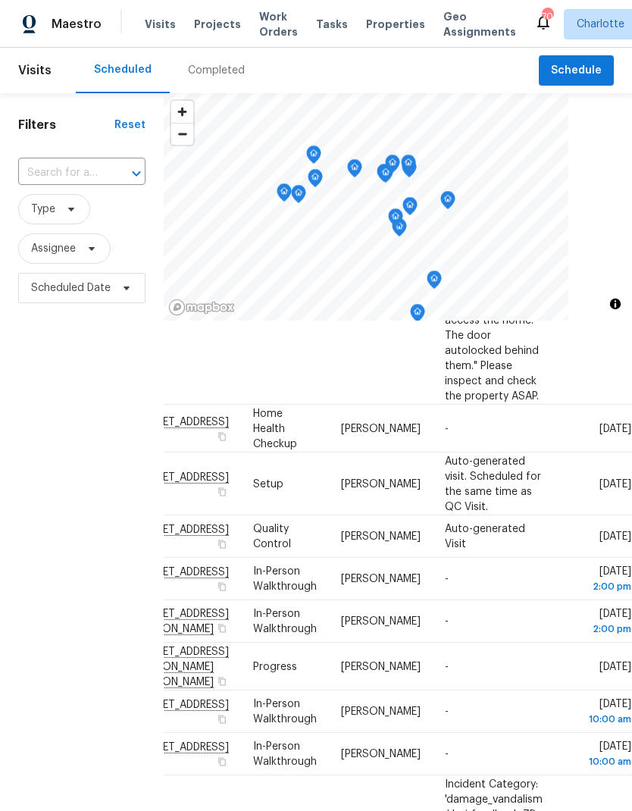
scroll to position [736, 137]
click at [38, 666] on div "Filters Reset ​ Type Assignee Scheduled Date" at bounding box center [82, 531] width 164 height 876
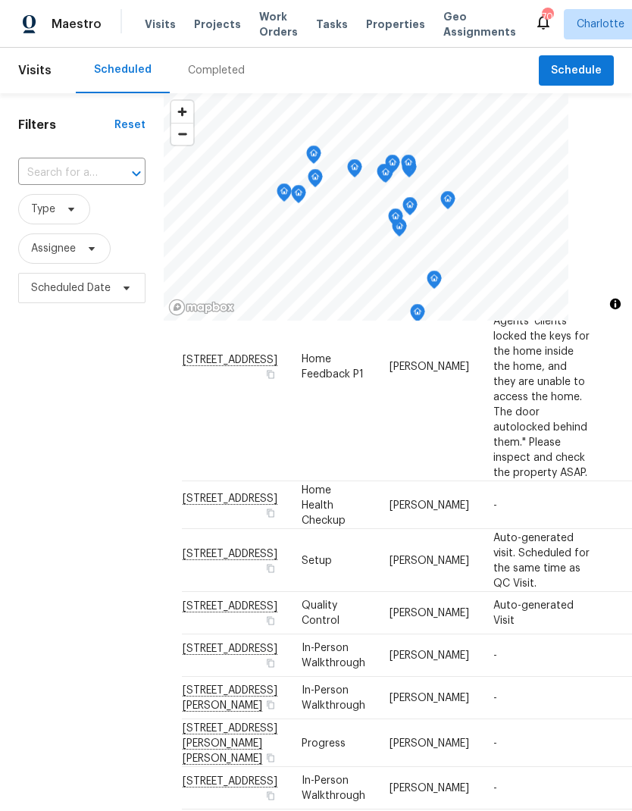
click at [32, 675] on div "Filters Reset ​ Type Assignee Scheduled Date" at bounding box center [82, 531] width 164 height 876
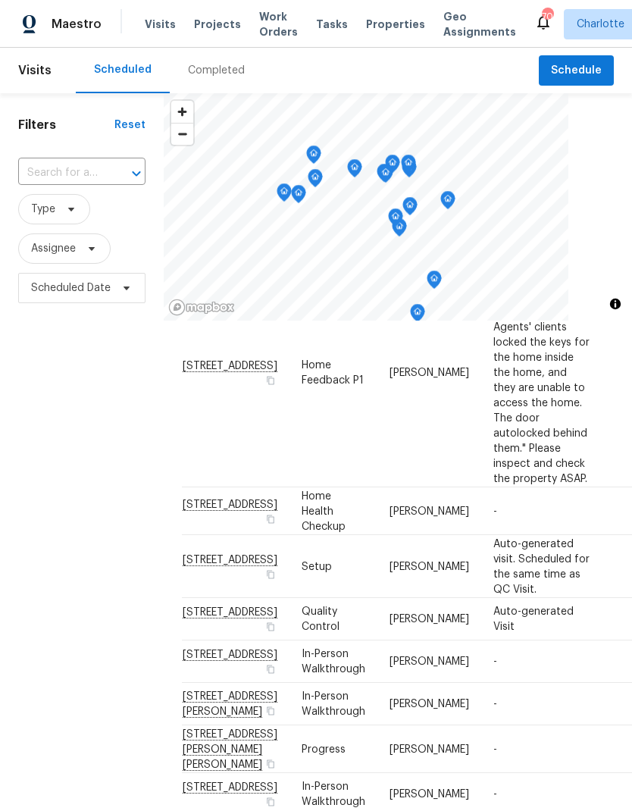
scroll to position [653, 0]
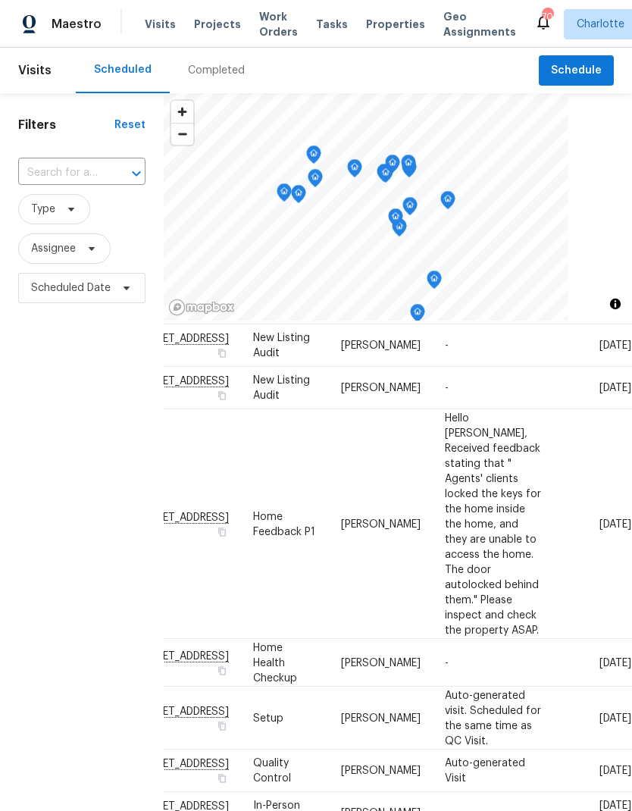
click at [23, 667] on div "Filters Reset ​ Type Assignee Scheduled Date" at bounding box center [82, 531] width 164 height 876
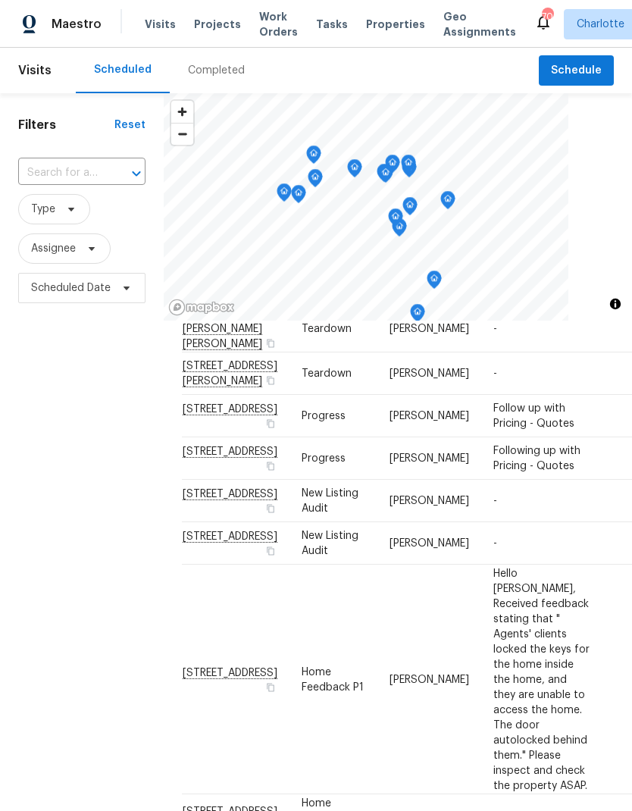
scroll to position [343, 5]
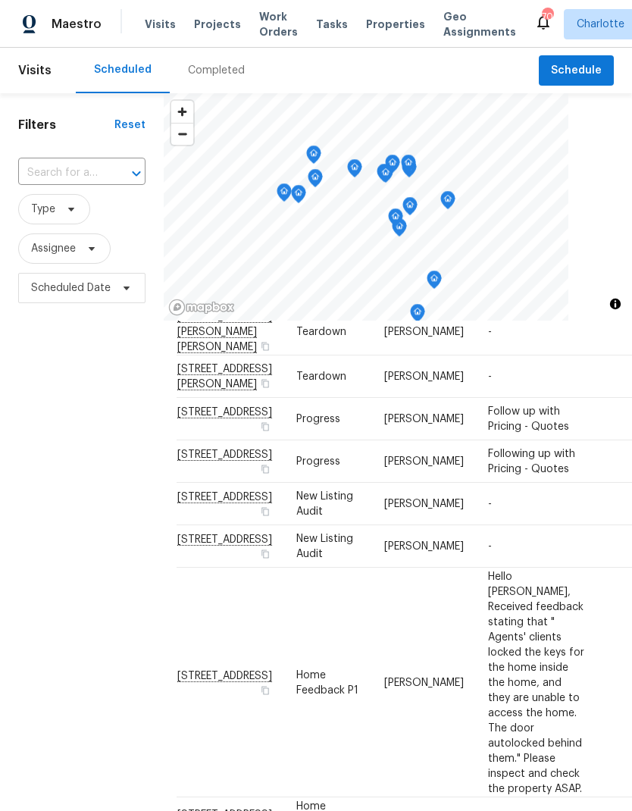
click at [27, 683] on div "Filters Reset ​ Type Assignee Scheduled Date" at bounding box center [82, 531] width 164 height 876
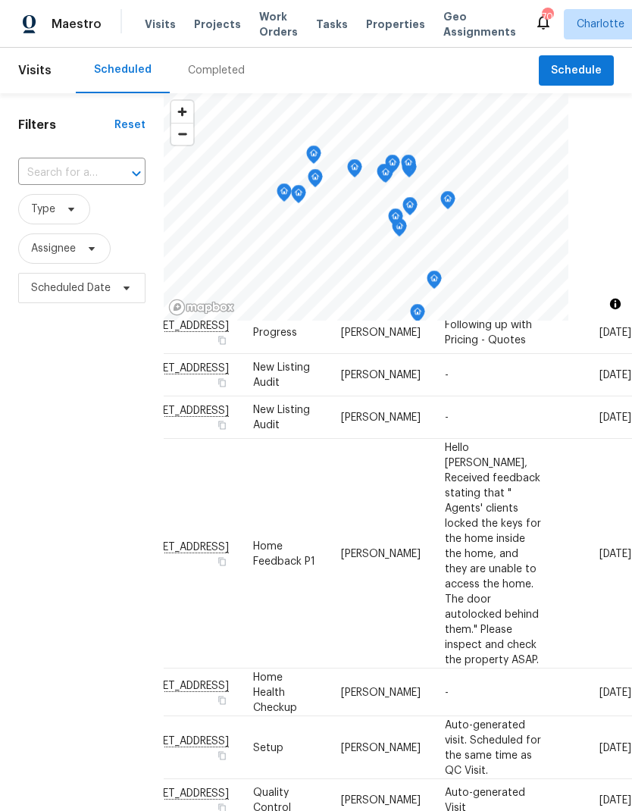
click at [26, 666] on div "Filters Reset ​ Type Assignee Scheduled Date" at bounding box center [82, 531] width 164 height 876
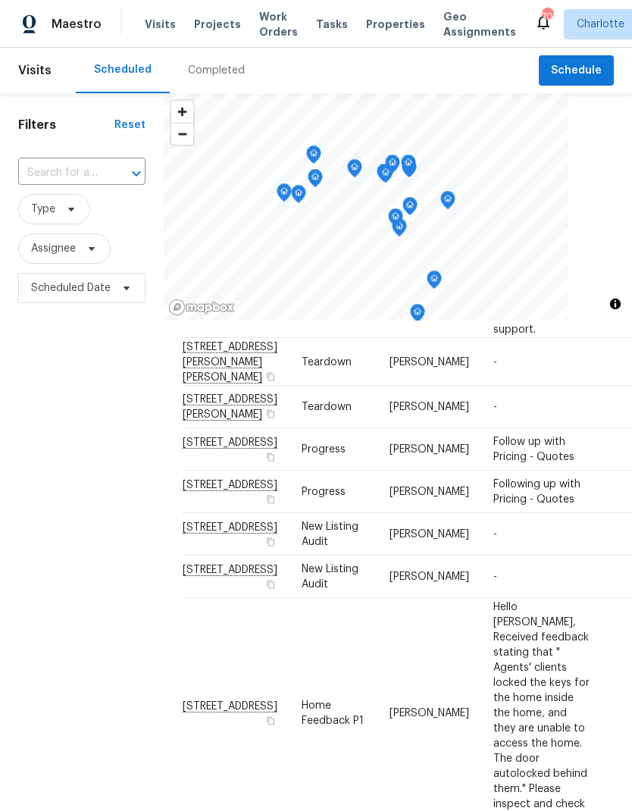
scroll to position [309, 0]
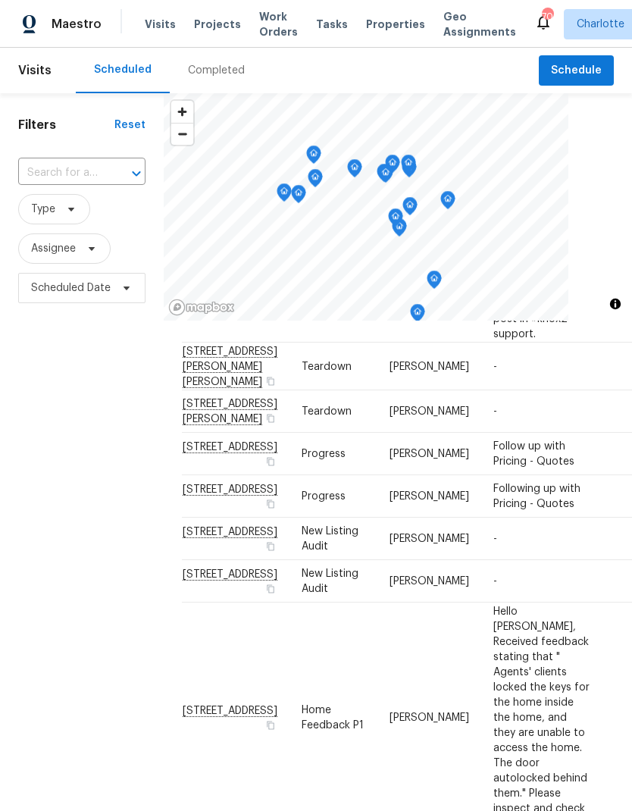
click at [27, 684] on div "Filters Reset ​ Type Assignee Scheduled Date" at bounding box center [82, 531] width 164 height 876
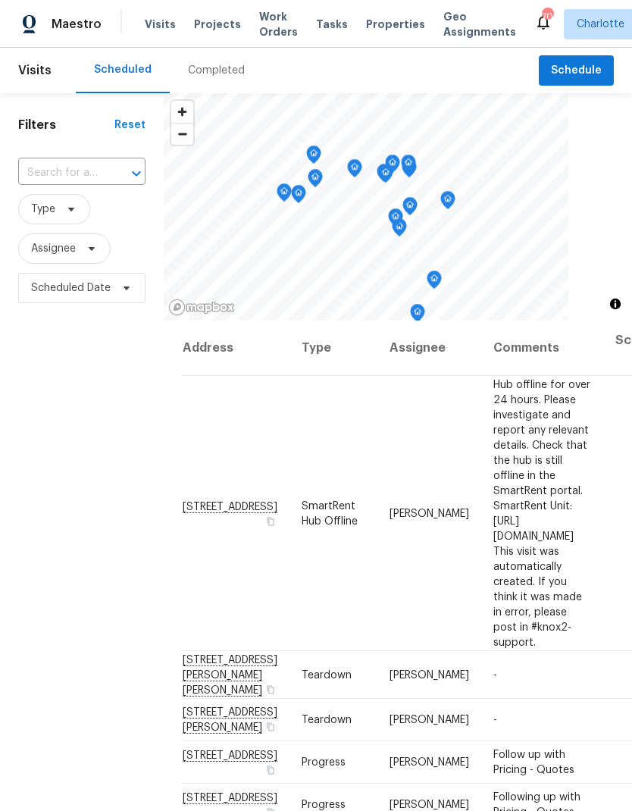
scroll to position [0, 0]
